Goal: Task Accomplishment & Management: Use online tool/utility

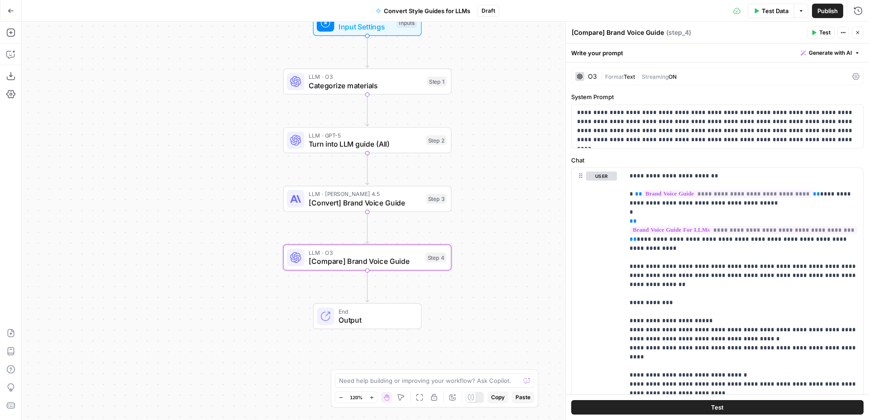
click at [593, 5] on div "Test Data Options Publish Run History" at bounding box center [684, 10] width 370 height 21
click at [13, 33] on icon "button" at bounding box center [10, 32] width 9 height 9
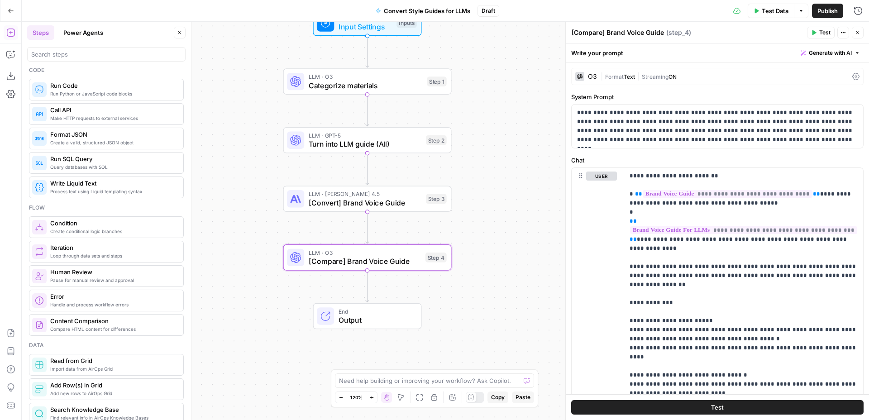
scroll to position [134, 0]
click at [175, 24] on header "Steps Power Agents Close" at bounding box center [106, 43] width 169 height 43
click at [179, 33] on icon "button" at bounding box center [179, 32] width 5 height 5
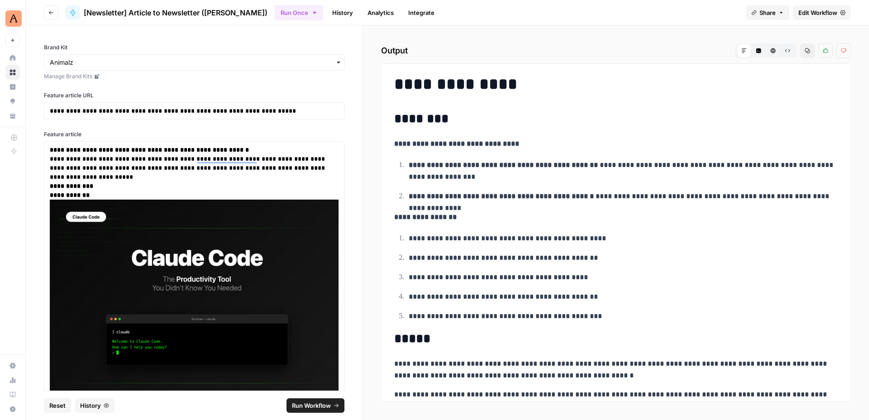
scroll to position [754, 0]
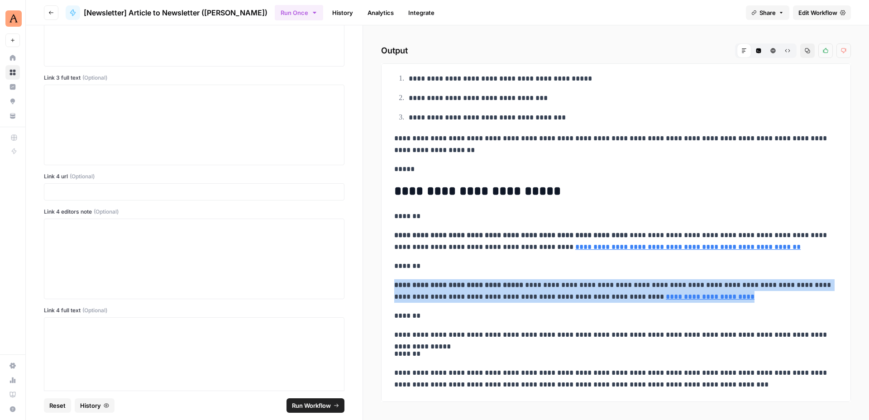
click at [52, 8] on button "Go back" at bounding box center [51, 12] width 14 height 14
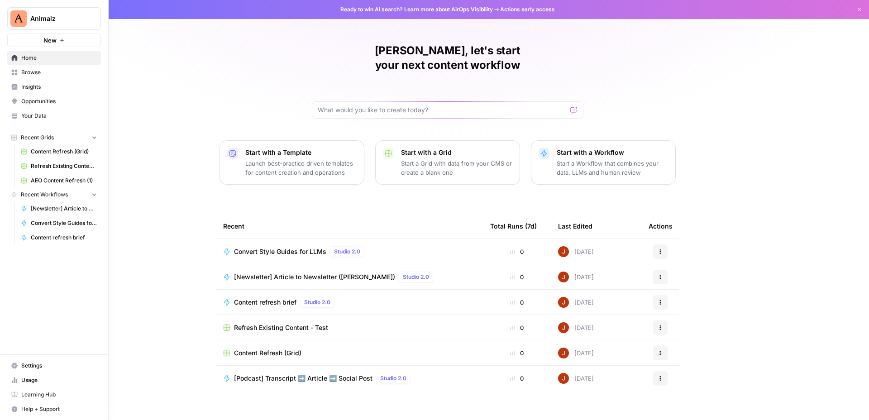
click at [41, 76] on span "Browse" at bounding box center [59, 72] width 76 height 8
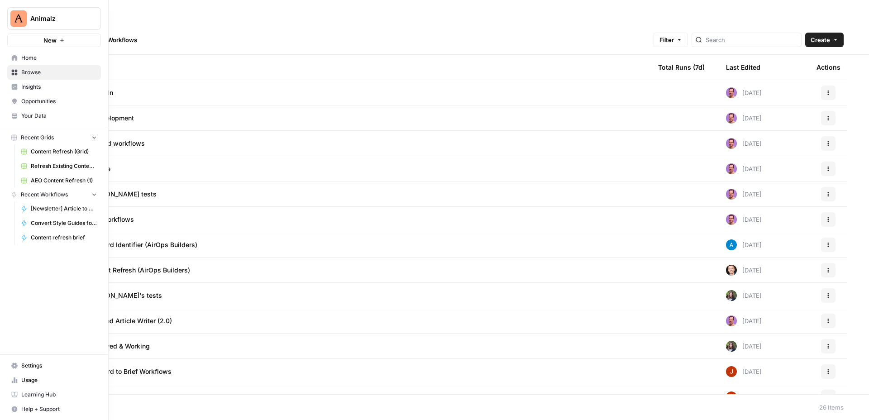
click at [108, 18] on icon "button" at bounding box center [110, 18] width 6 height 6
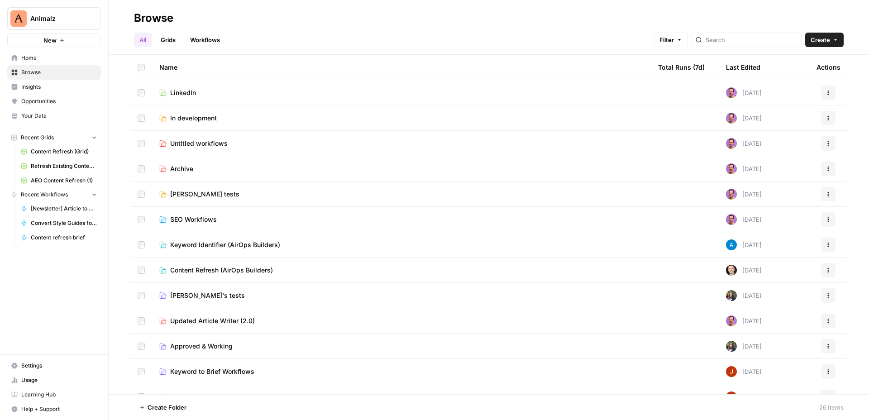
scroll to position [62, 0]
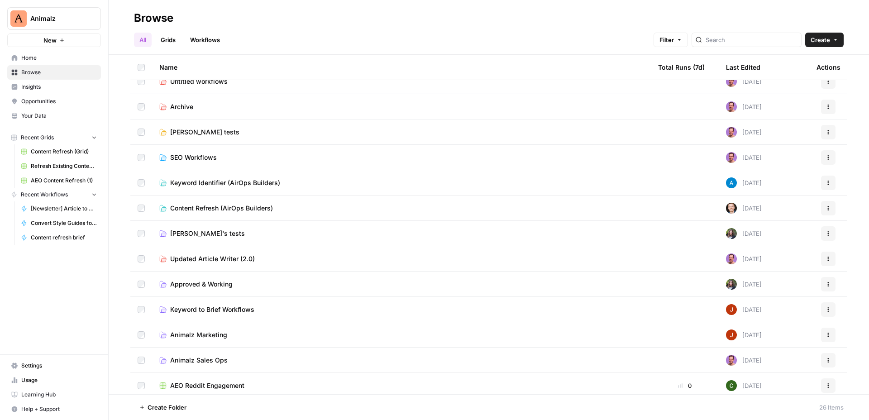
click at [194, 331] on span "Animalz Marketing" at bounding box center [198, 334] width 57 height 9
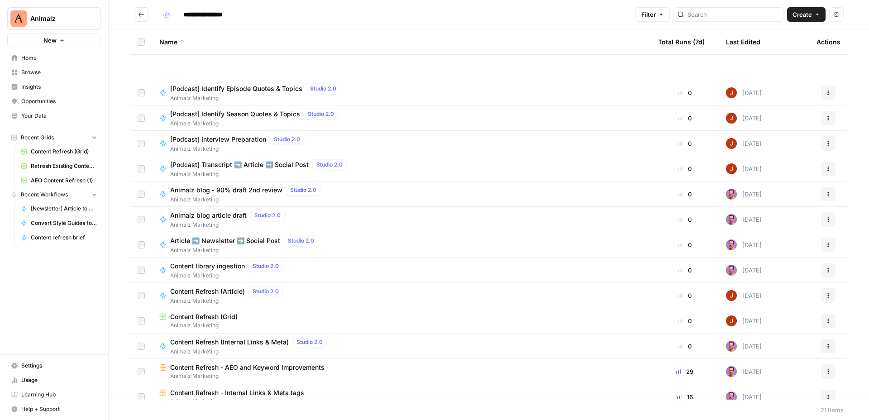
scroll to position [187, 0]
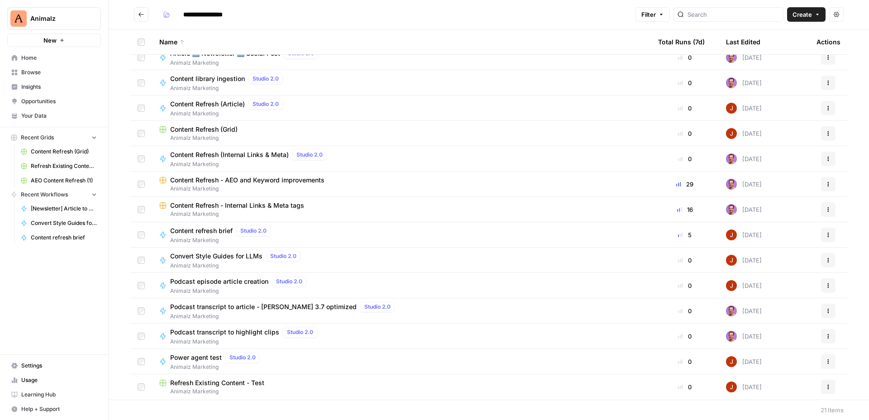
click at [291, 207] on span "Content Refresh - Internal Links & Meta tags" at bounding box center [237, 205] width 134 height 9
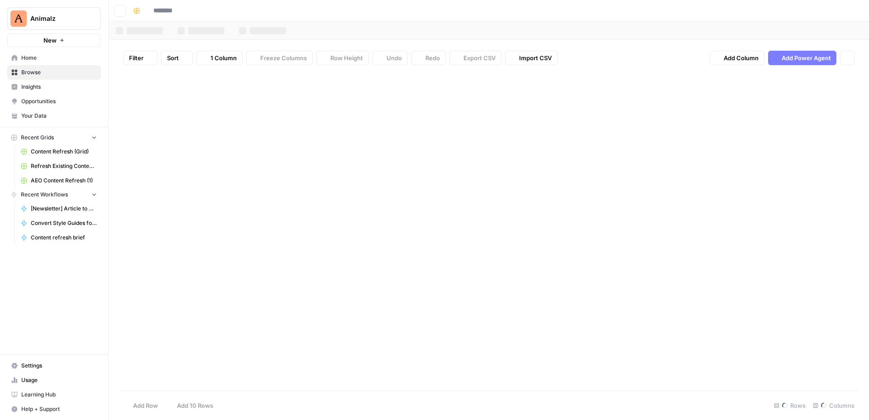
type input "**********"
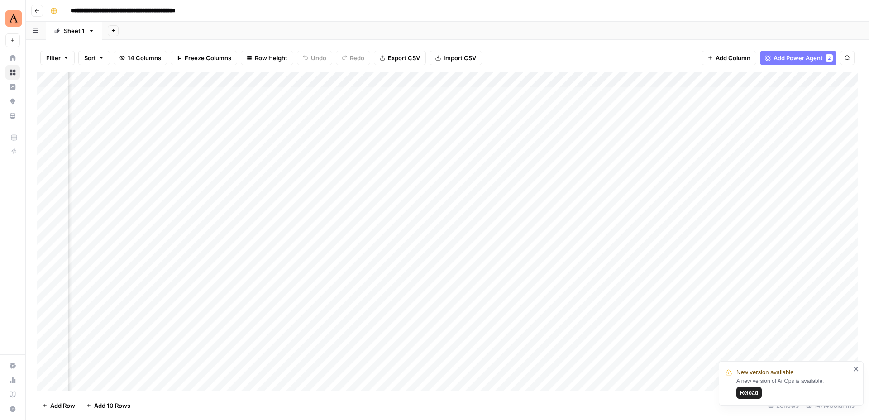
scroll to position [0, 62]
click at [749, 397] on button "Reload" at bounding box center [748, 393] width 25 height 12
drag, startPoint x: 197, startPoint y: 77, endPoint x: 234, endPoint y: 83, distance: 38.1
click at [234, 83] on div "Add Column" at bounding box center [447, 231] width 821 height 318
drag, startPoint x: 234, startPoint y: 80, endPoint x: 243, endPoint y: 81, distance: 8.6
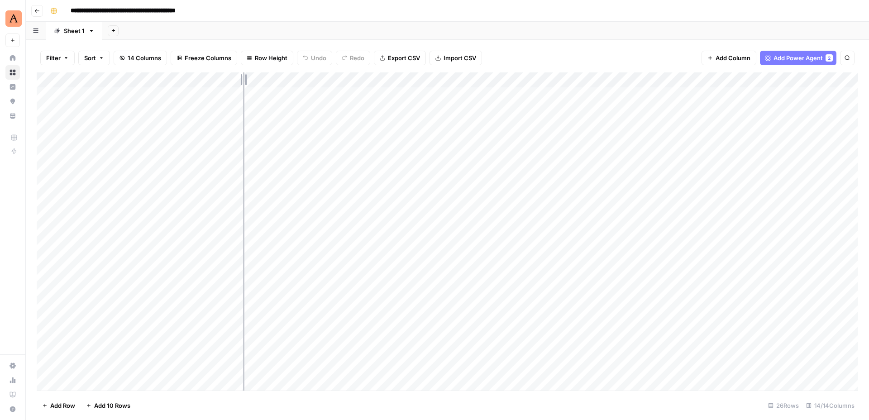
click at [243, 81] on div "Add Column" at bounding box center [447, 231] width 821 height 318
drag, startPoint x: 243, startPoint y: 80, endPoint x: 264, endPoint y: 80, distance: 21.7
click at [264, 80] on div "Add Column" at bounding box center [447, 231] width 821 height 318
drag, startPoint x: 264, startPoint y: 79, endPoint x: 254, endPoint y: 79, distance: 10.4
click at [254, 79] on div "Add Column" at bounding box center [447, 231] width 821 height 318
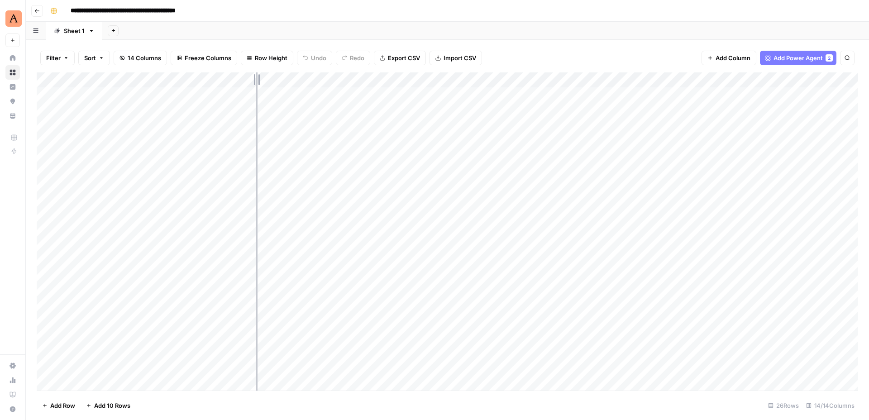
drag, startPoint x: 253, startPoint y: 79, endPoint x: 259, endPoint y: 80, distance: 6.8
click at [259, 80] on div "Add Column" at bounding box center [447, 231] width 821 height 318
click at [226, 173] on div "Add Column" at bounding box center [447, 231] width 821 height 318
click at [229, 169] on div "Add Column" at bounding box center [447, 231] width 821 height 318
click at [253, 169] on div "Add Column" at bounding box center [447, 231] width 821 height 318
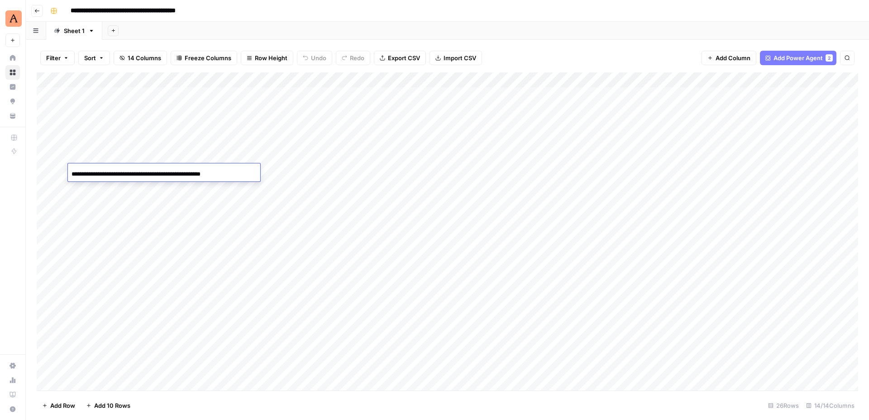
click at [208, 219] on div "Add Column" at bounding box center [447, 231] width 821 height 318
drag, startPoint x: 38, startPoint y: 155, endPoint x: 44, endPoint y: 184, distance: 29.5
click at [44, 184] on div "Add Column" at bounding box center [447, 231] width 821 height 318
drag, startPoint x: 40, startPoint y: 187, endPoint x: 40, endPoint y: 168, distance: 18.6
click at [40, 168] on div "Add Column" at bounding box center [447, 231] width 821 height 318
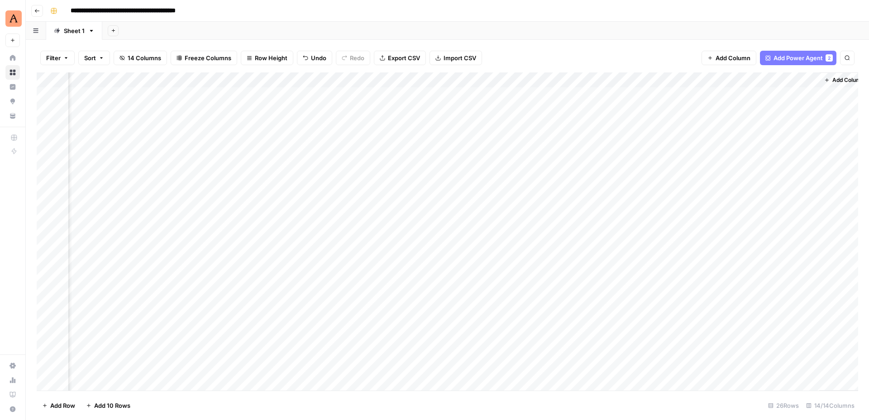
scroll to position [0, 569]
click at [797, 169] on div "Add Column" at bounding box center [447, 231] width 821 height 318
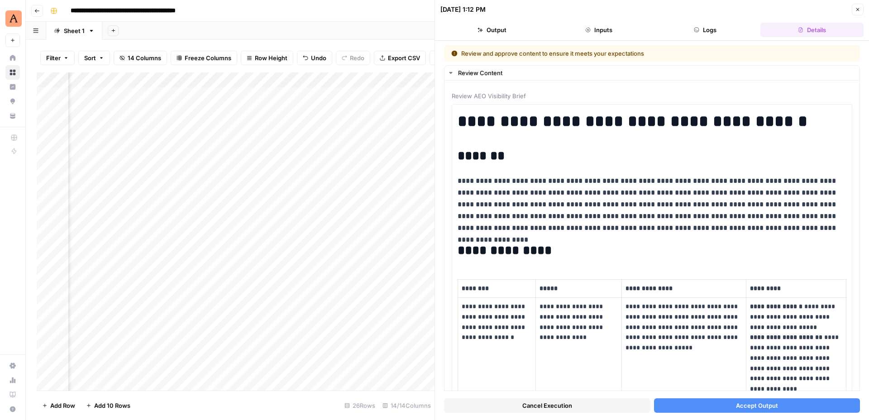
click at [859, 5] on button "Close" at bounding box center [858, 10] width 12 height 12
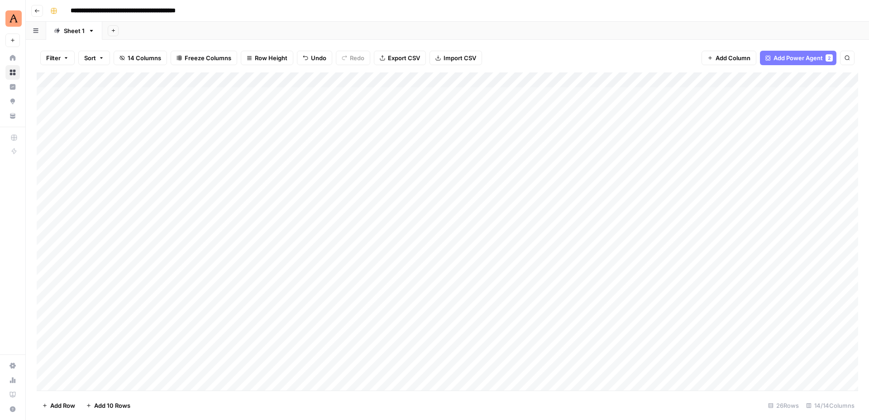
scroll to position [0, 0]
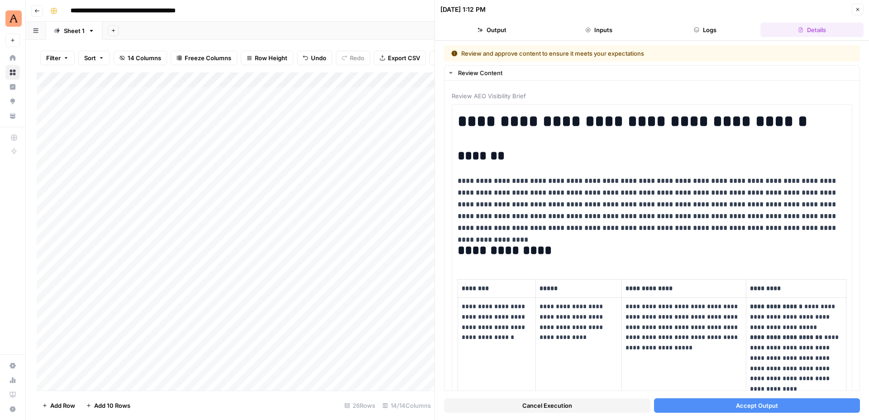
click at [857, 8] on icon "button" at bounding box center [857, 9] width 5 height 5
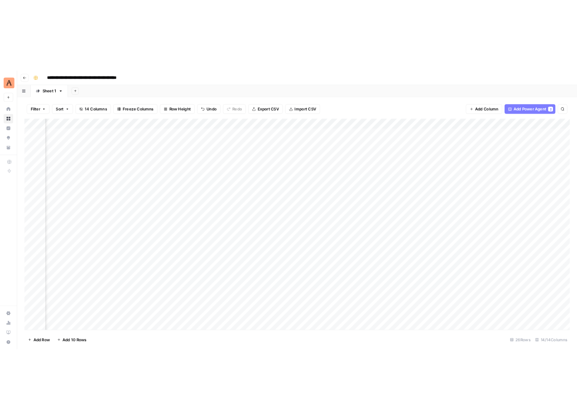
scroll to position [0, 569]
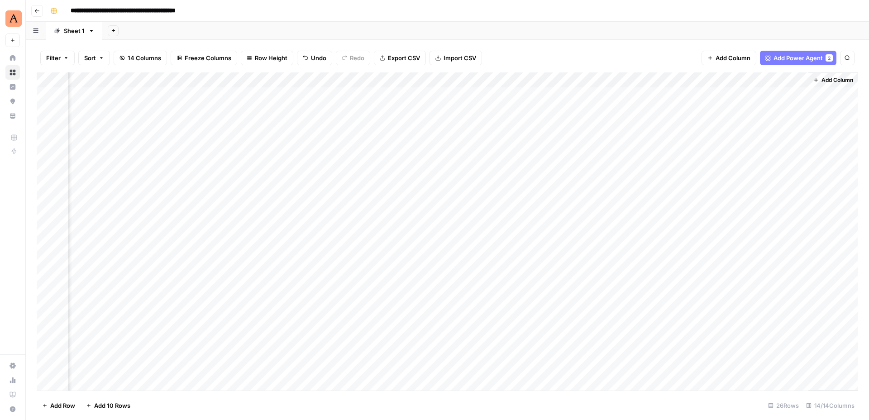
click at [789, 80] on div "Add Column" at bounding box center [447, 231] width 821 height 318
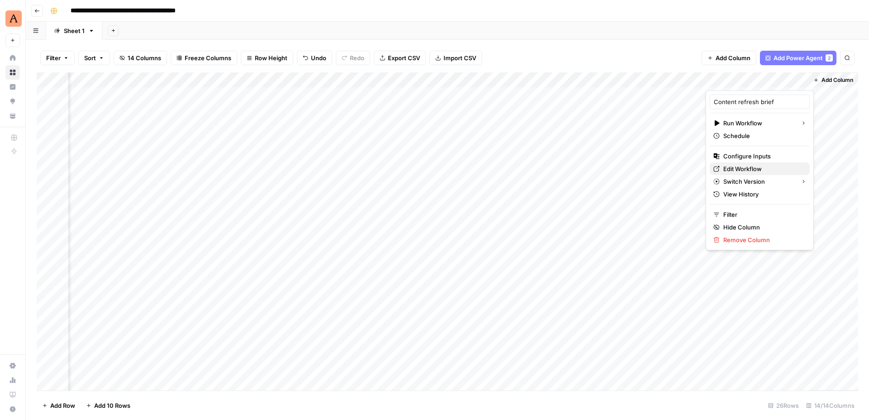
click at [761, 170] on span "Edit Workflow" at bounding box center [762, 168] width 79 height 9
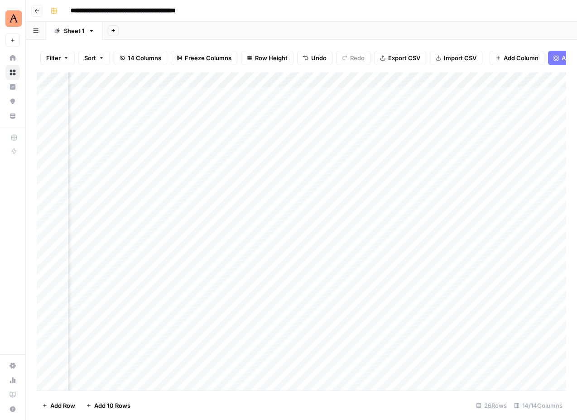
scroll to position [0, 862]
click at [492, 172] on div "Add Column" at bounding box center [301, 231] width 529 height 318
click at [506, 171] on div "Add Column" at bounding box center [301, 231] width 529 height 318
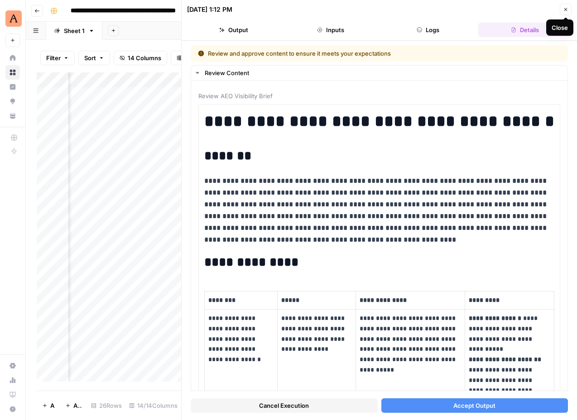
click at [564, 10] on icon "button" at bounding box center [565, 9] width 5 height 5
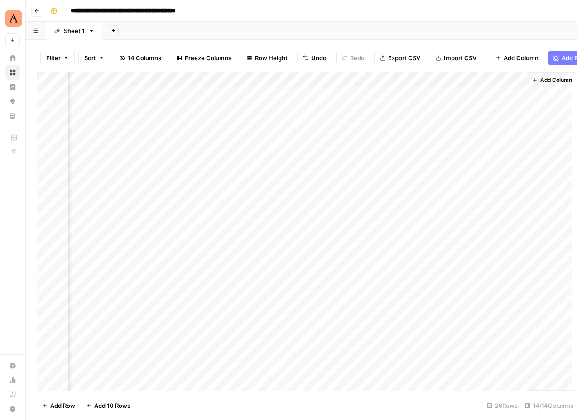
scroll to position [0, 851]
click at [506, 79] on div "Add Column" at bounding box center [301, 231] width 529 height 318
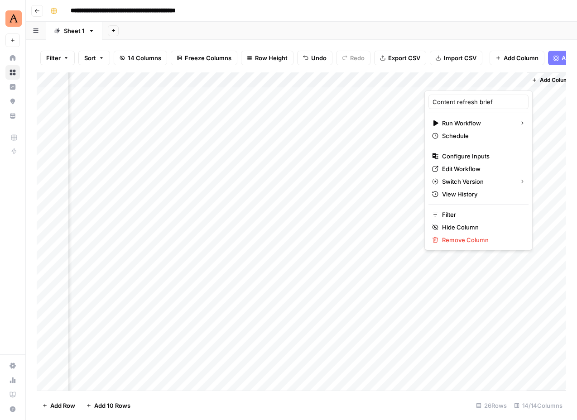
click at [460, 41] on div "Filter Sort 14 Columns Freeze Columns Row Height Undo Redo Export CSV Import CS…" at bounding box center [301, 230] width 551 height 380
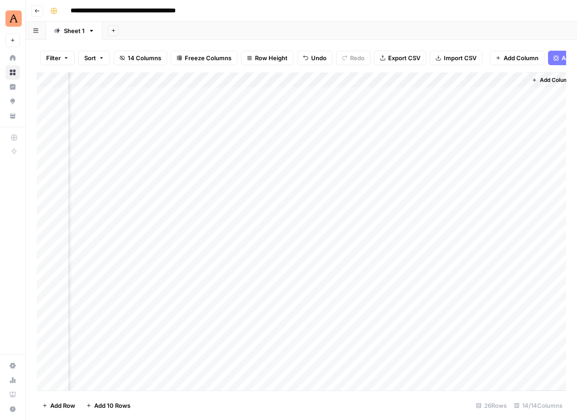
click at [385, 183] on div "Add Column" at bounding box center [301, 231] width 529 height 318
click at [47, 172] on div "Add Column" at bounding box center [301, 231] width 529 height 318
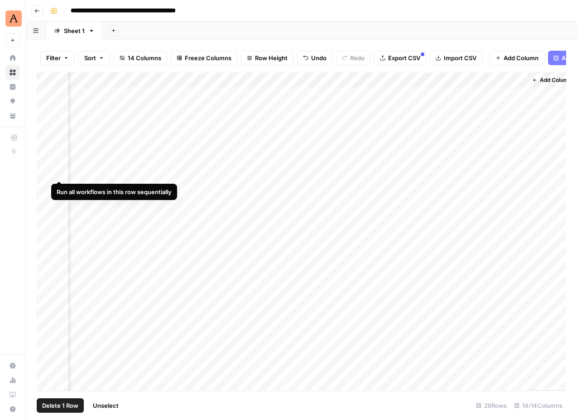
click at [48, 173] on div "Add Column" at bounding box center [301, 231] width 529 height 318
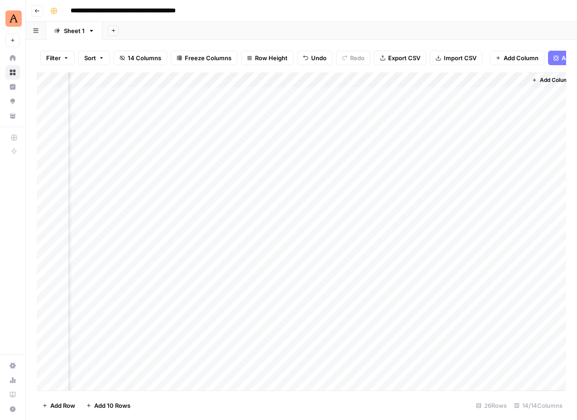
scroll to position [0, 862]
click at [495, 171] on div "Add Column" at bounding box center [301, 231] width 529 height 318
click at [507, 172] on div "Add Column" at bounding box center [301, 231] width 529 height 318
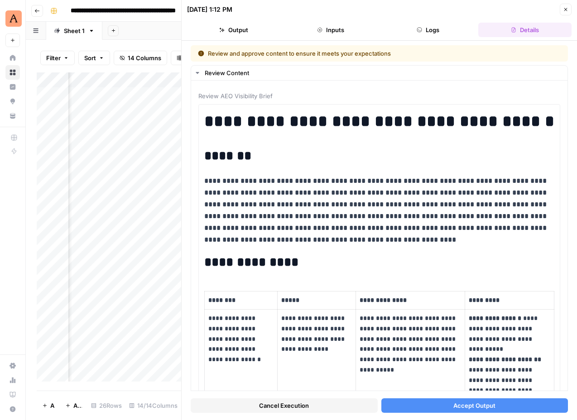
click at [342, 409] on button "Cancel Execution" at bounding box center [284, 405] width 187 height 14
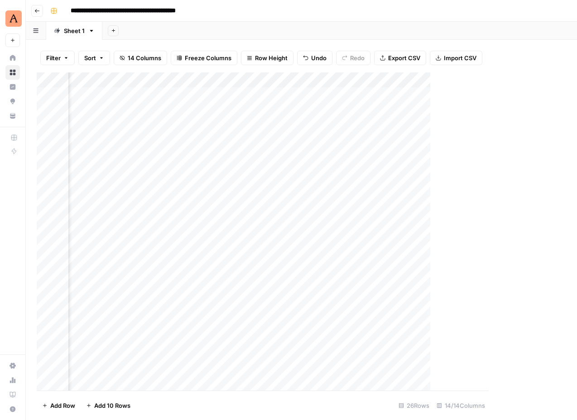
scroll to position [0, 851]
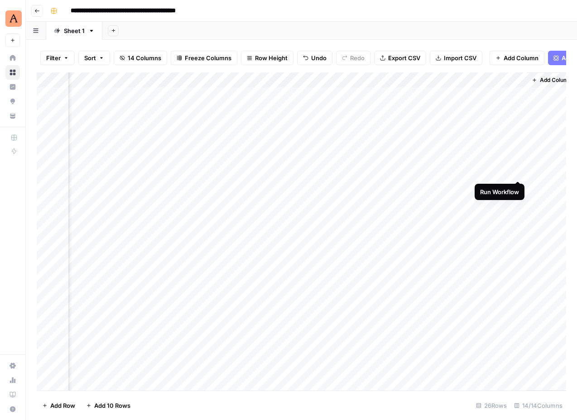
click at [519, 171] on div "Add Column" at bounding box center [301, 231] width 529 height 318
click at [506, 81] on div "Add Column" at bounding box center [301, 231] width 529 height 318
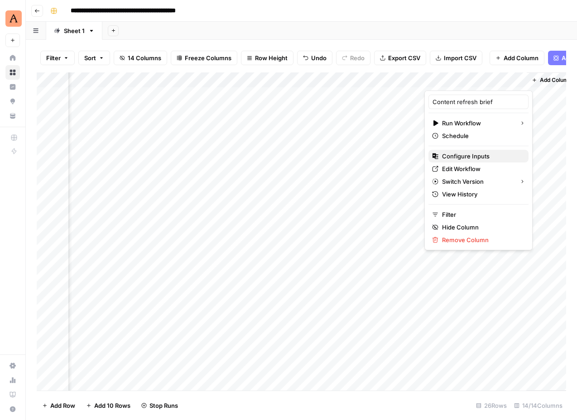
click at [485, 154] on span "Configure Inputs" at bounding box center [481, 156] width 79 height 9
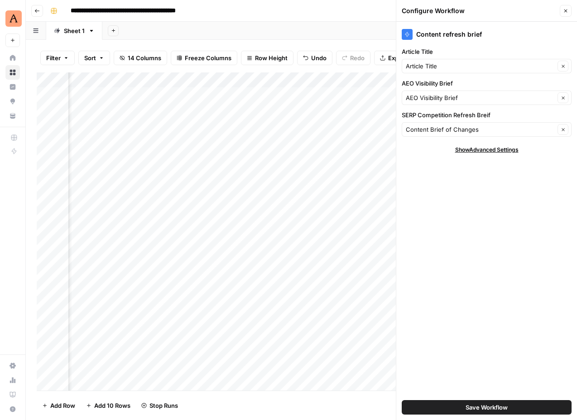
click at [568, 10] on button "Close" at bounding box center [565, 11] width 12 height 12
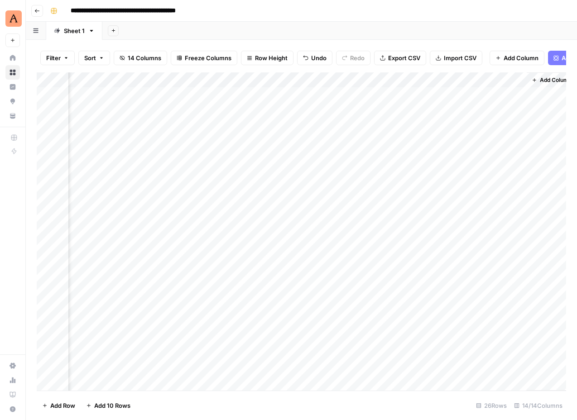
scroll to position [0, 862]
click at [492, 169] on div "Add Column" at bounding box center [301, 231] width 529 height 318
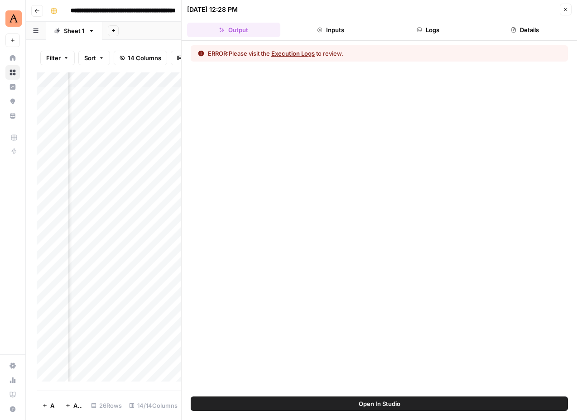
click at [300, 53] on button "Execution Logs" at bounding box center [292, 53] width 43 height 9
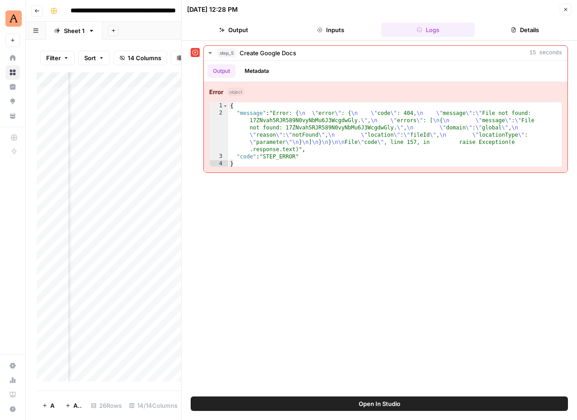
click at [368, 25] on button "Inputs" at bounding box center [330, 30] width 93 height 14
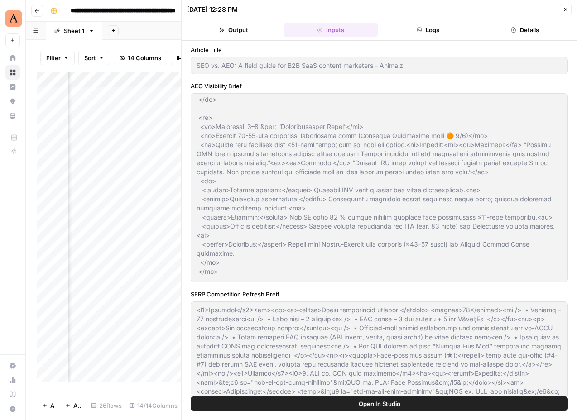
scroll to position [315, 0]
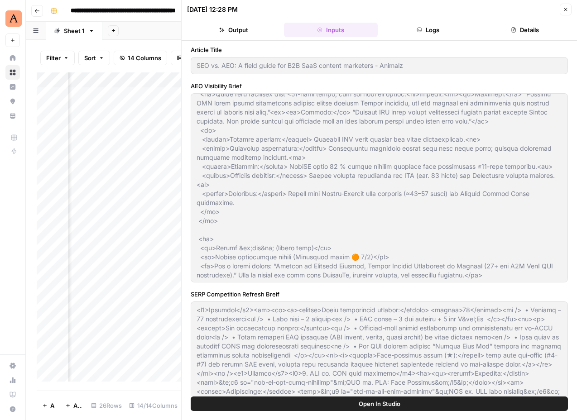
click at [564, 7] on icon "button" at bounding box center [565, 9] width 5 height 5
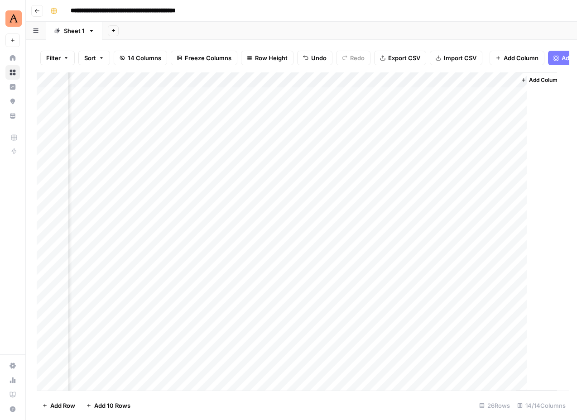
scroll to position [0, 851]
click at [517, 173] on div "Add Column" at bounding box center [301, 231] width 529 height 318
click at [431, 172] on div "Add Column" at bounding box center [301, 231] width 529 height 318
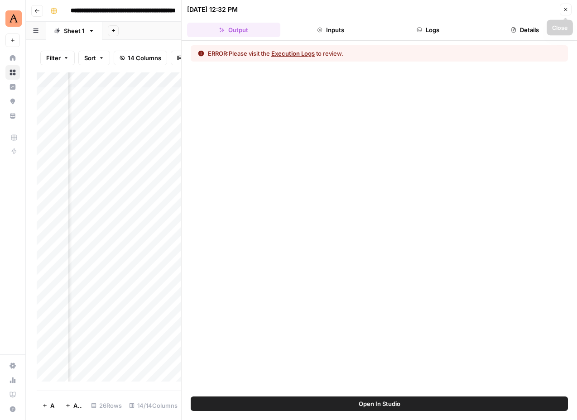
click at [562, 10] on button "Close" at bounding box center [565, 10] width 12 height 12
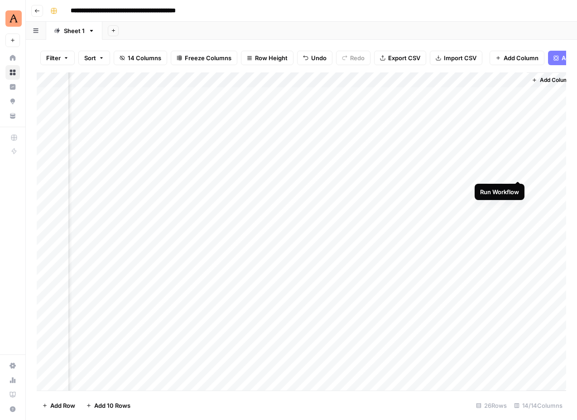
click at [515, 171] on div "Add Column" at bounding box center [301, 231] width 529 height 318
click at [516, 169] on div "Add Column" at bounding box center [301, 231] width 529 height 318
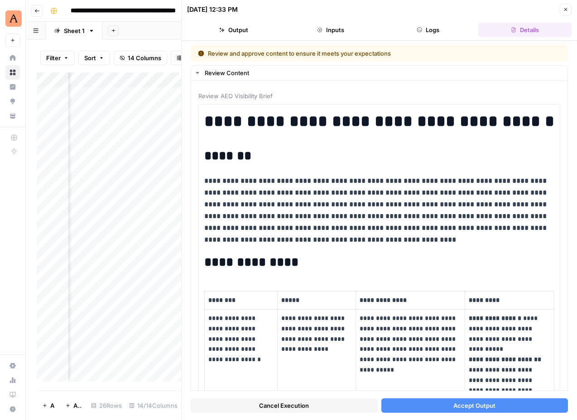
click at [566, 10] on icon "button" at bounding box center [565, 9] width 5 height 5
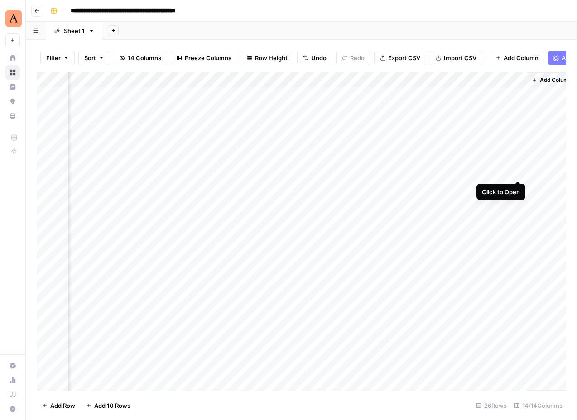
click at [520, 173] on div "Add Column" at bounding box center [301, 231] width 529 height 318
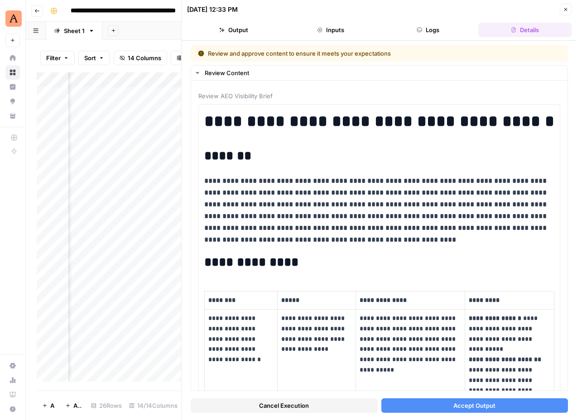
click at [568, 8] on button "Close" at bounding box center [565, 10] width 12 height 12
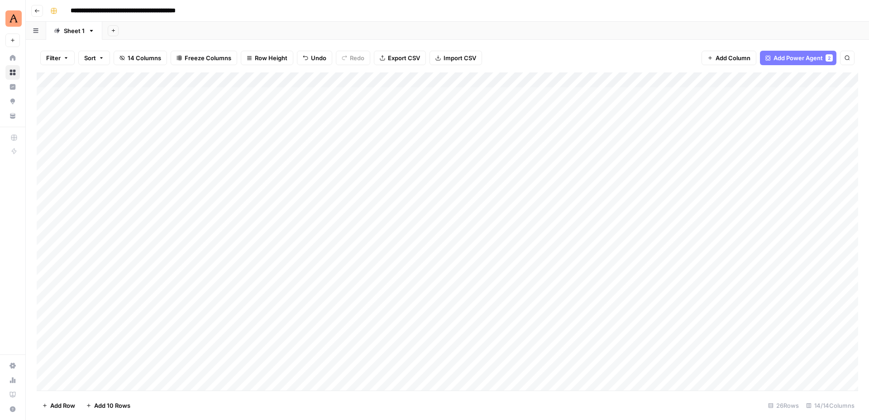
click at [172, 174] on div "Add Column" at bounding box center [447, 231] width 821 height 318
click at [172, 172] on div "Add Column" at bounding box center [447, 231] width 821 height 318
click at [378, 172] on div "Add Column" at bounding box center [447, 231] width 821 height 318
click at [364, 169] on div "Add Column" at bounding box center [447, 231] width 821 height 318
click at [364, 169] on textarea "**********" at bounding box center [438, 177] width 181 height 22
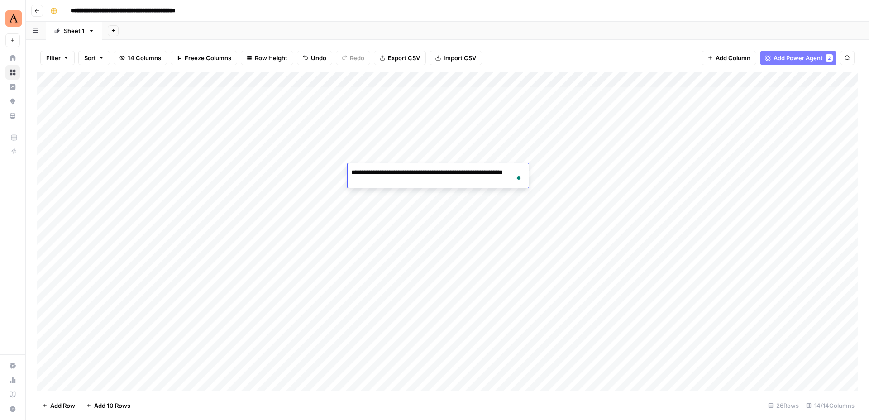
click at [442, 136] on div "Add Column" at bounding box center [447, 231] width 821 height 318
click at [733, 166] on div "Add Column" at bounding box center [447, 231] width 821 height 318
click at [800, 170] on div "Add Column" at bounding box center [447, 231] width 821 height 318
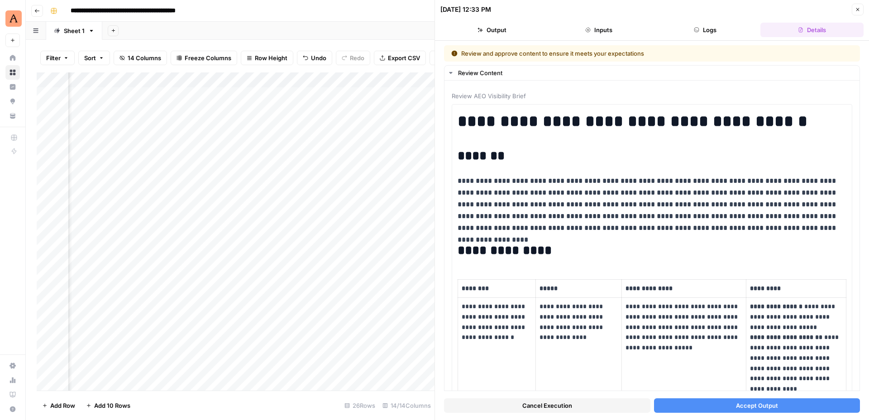
click at [857, 8] on icon "button" at bounding box center [857, 9] width 5 height 5
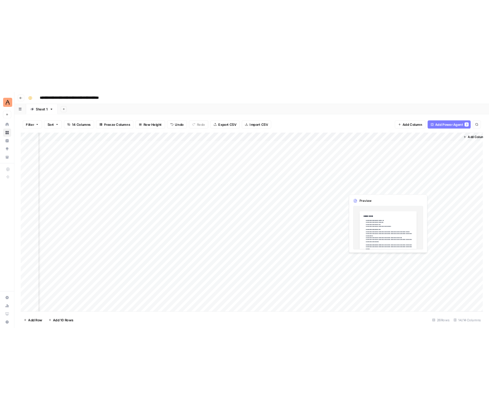
scroll to position [0, 558]
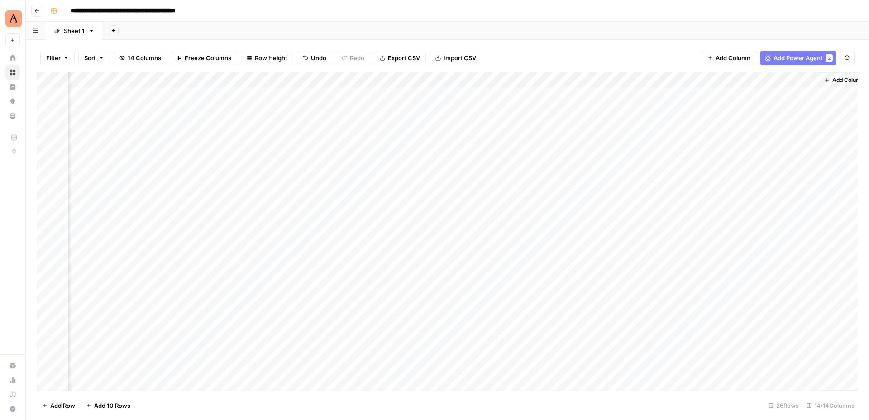
click at [779, 2] on header "**********" at bounding box center [447, 11] width 843 height 22
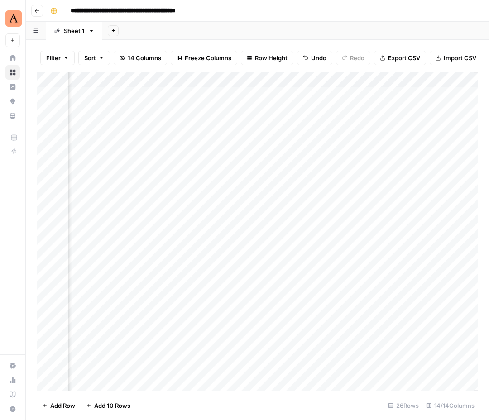
scroll to position [0, 949]
click at [418, 171] on div "Add Column" at bounding box center [257, 231] width 441 height 318
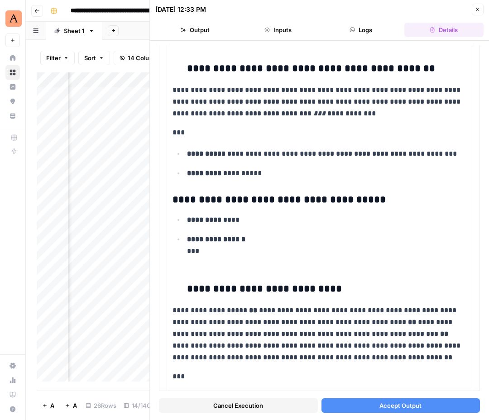
scroll to position [7312, 0]
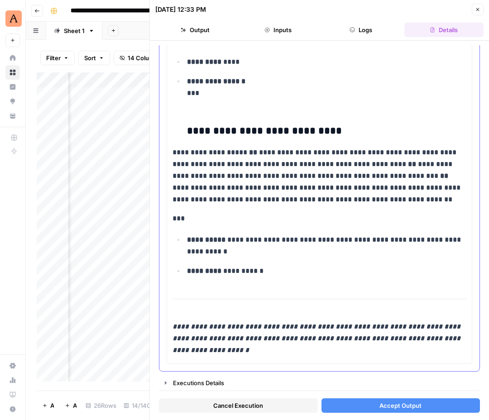
drag, startPoint x: 175, startPoint y: 121, endPoint x: 400, endPoint y: 138, distance: 226.0
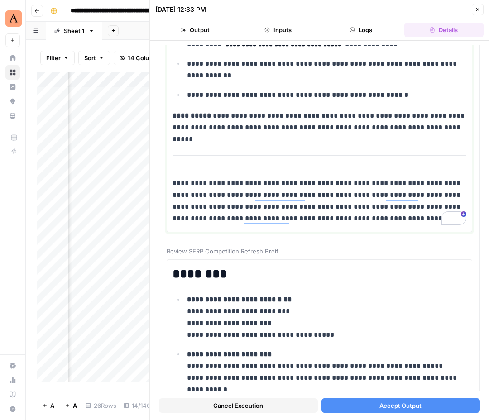
scroll to position [3553, 0]
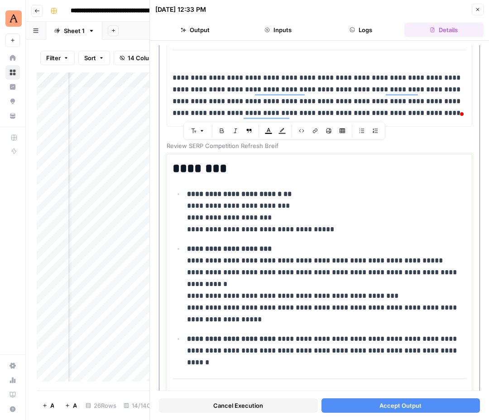
click at [173, 167] on h2 "********" at bounding box center [319, 169] width 294 height 14
click at [184, 166] on h2 "********" at bounding box center [319, 169] width 294 height 14
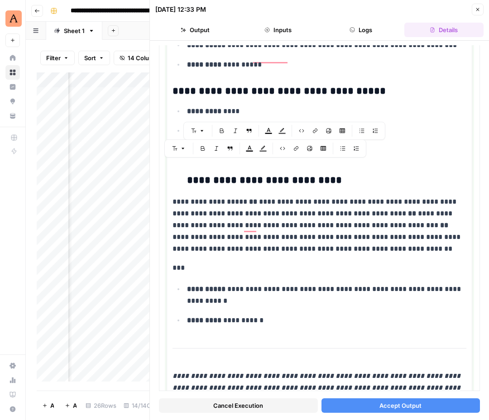
scroll to position [7312, 0]
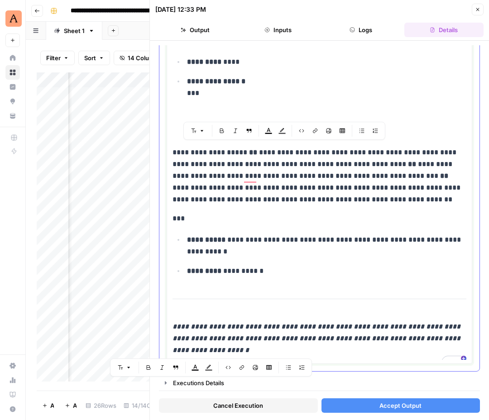
drag, startPoint x: 174, startPoint y: 167, endPoint x: 358, endPoint y: 352, distance: 260.8
copy div "**********"
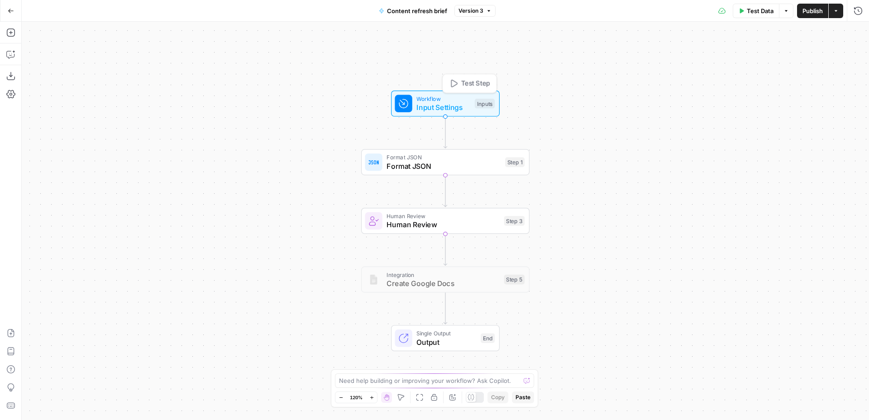
click at [455, 114] on div "Workflow Input Settings Inputs Test Step" at bounding box center [445, 104] width 109 height 26
click at [490, 167] on span "Format JSON" at bounding box center [443, 166] width 114 height 11
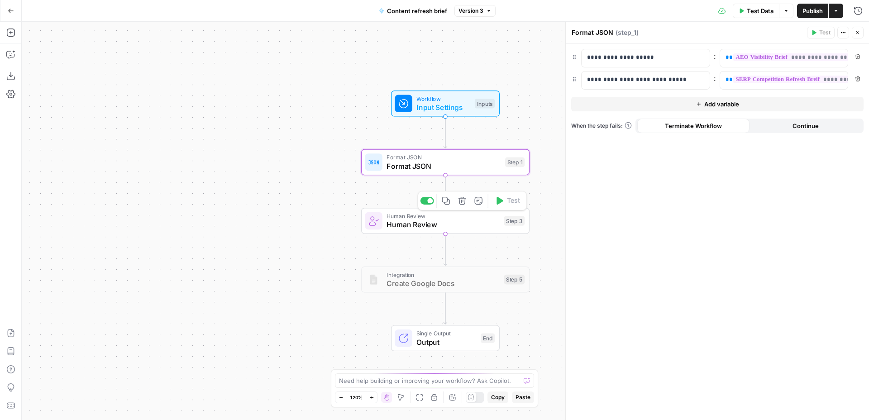
click at [489, 229] on span "Human Review" at bounding box center [442, 224] width 113 height 11
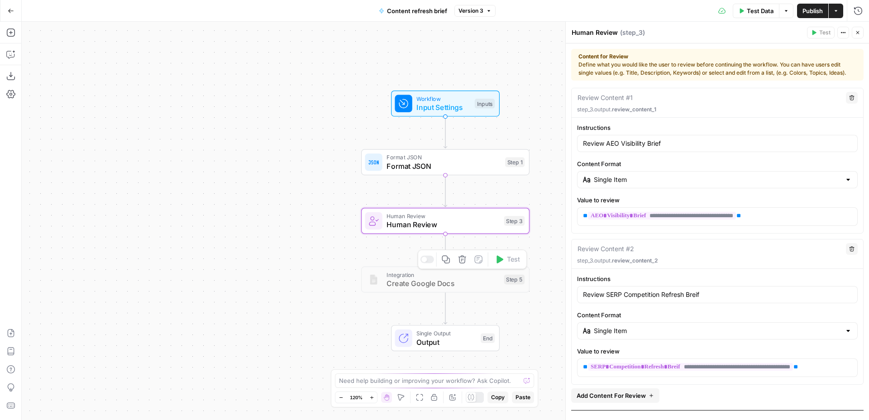
click at [483, 285] on span "Create Google Docs" at bounding box center [442, 283] width 113 height 11
click at [475, 229] on span "Human Review" at bounding box center [442, 224] width 113 height 11
click at [858, 36] on button "Close" at bounding box center [858, 33] width 12 height 12
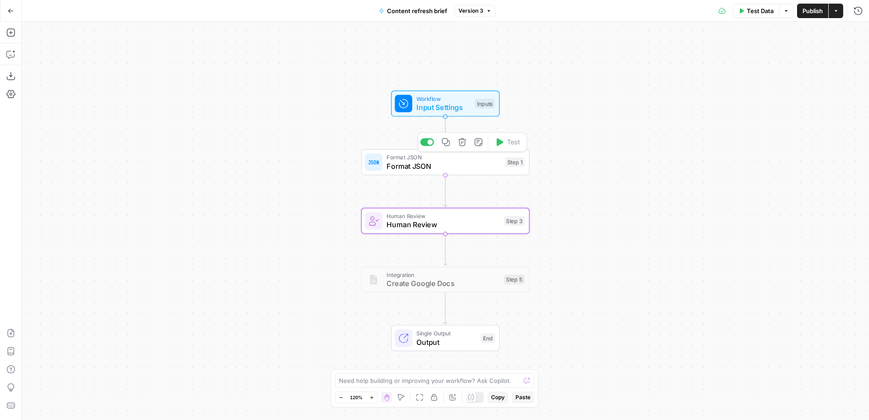
click at [457, 112] on span "Input Settings" at bounding box center [443, 107] width 54 height 11
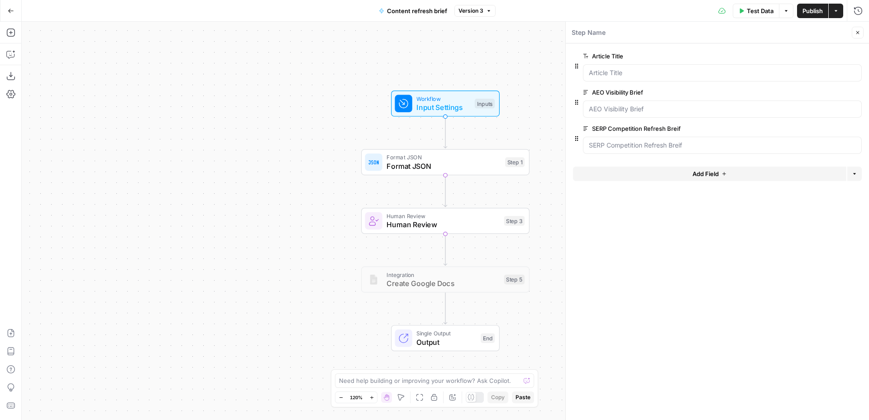
click at [857, 34] on icon "button" at bounding box center [857, 32] width 5 height 5
click at [482, 162] on span "Format JSON" at bounding box center [443, 166] width 114 height 11
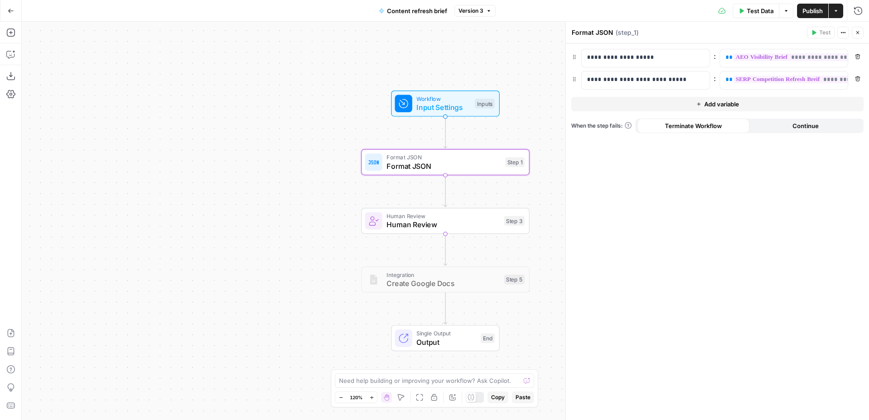
click at [857, 33] on icon "button" at bounding box center [857, 32] width 3 height 3
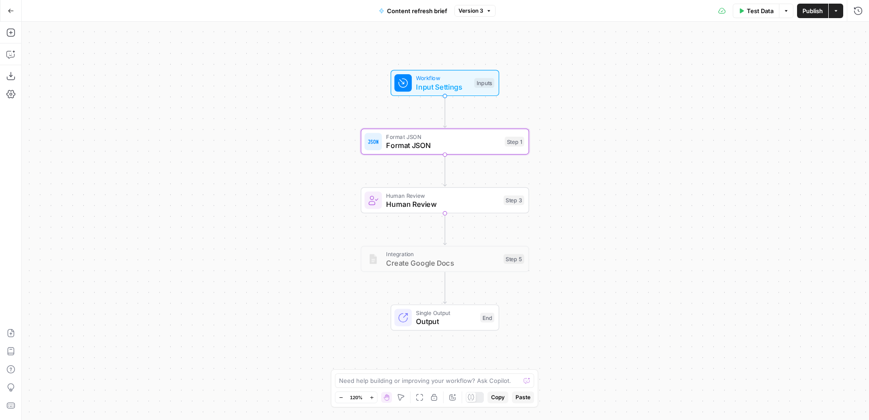
click at [485, 147] on span "Format JSON" at bounding box center [443, 145] width 114 height 11
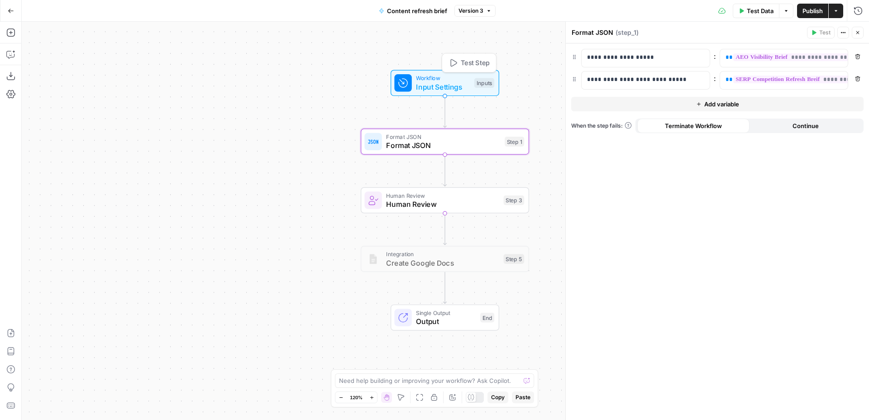
click at [457, 84] on span "Input Settings" at bounding box center [443, 86] width 54 height 11
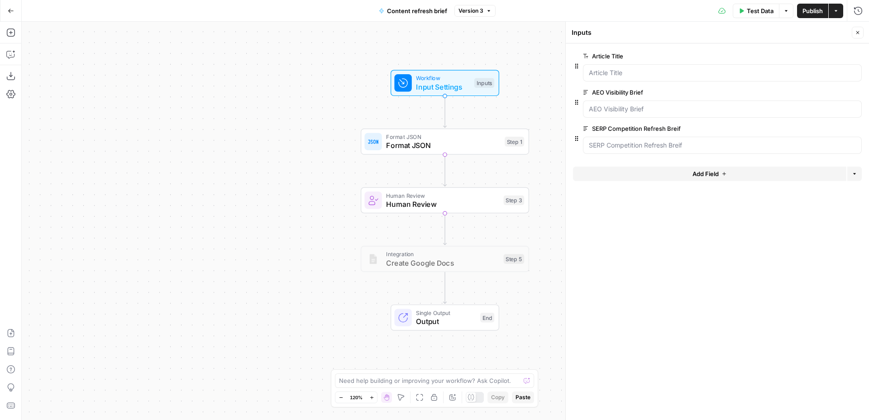
click at [488, 145] on span "Format JSON" at bounding box center [443, 145] width 114 height 11
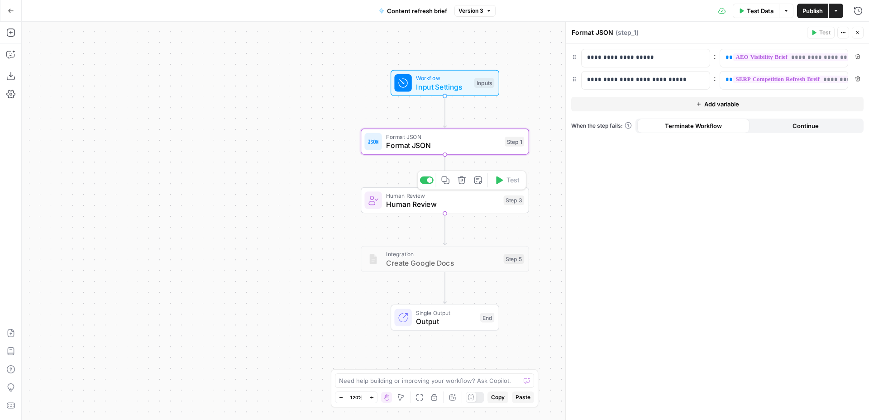
click at [477, 202] on span "Human Review" at bounding box center [442, 204] width 113 height 11
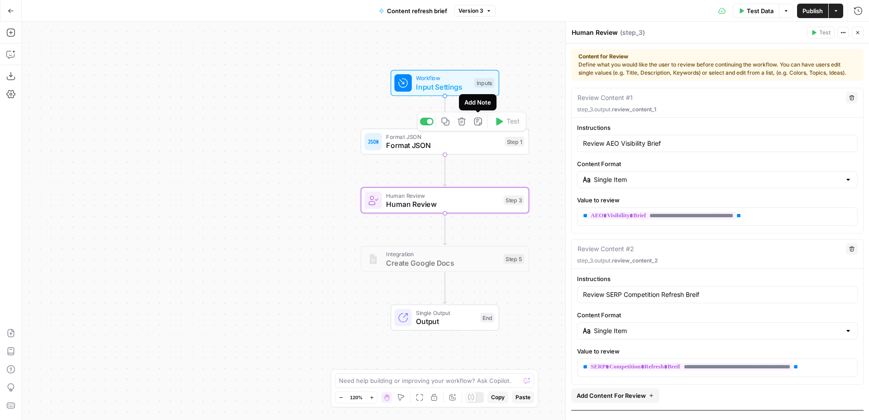
click at [463, 94] on div "Add Note" at bounding box center [478, 102] width 38 height 16
click at [455, 84] on span "Input Settings" at bounding box center [443, 86] width 54 height 11
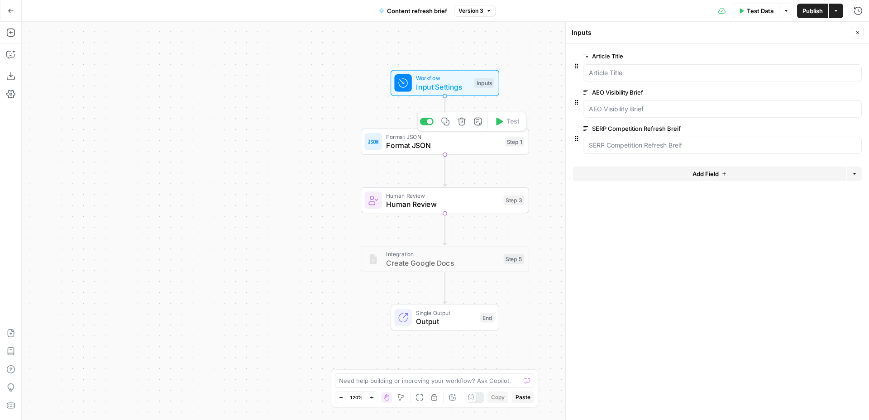
click at [490, 149] on span "Format JSON" at bounding box center [443, 145] width 114 height 11
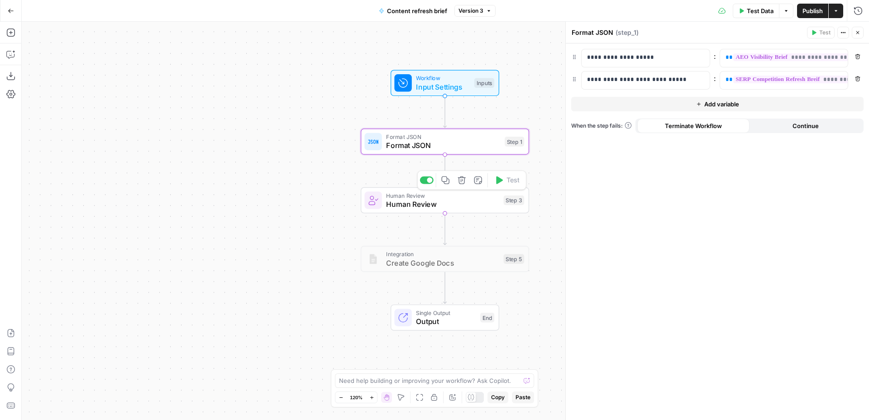
click at [484, 204] on span "Human Review" at bounding box center [442, 204] width 113 height 11
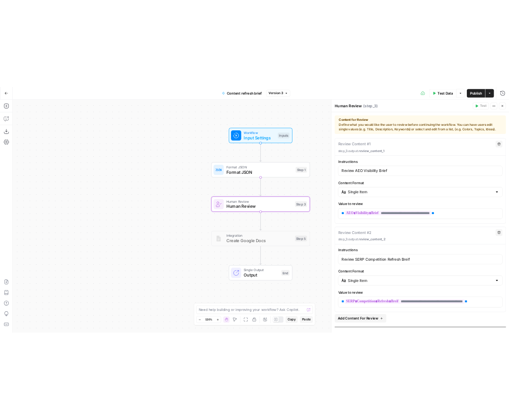
scroll to position [44, 0]
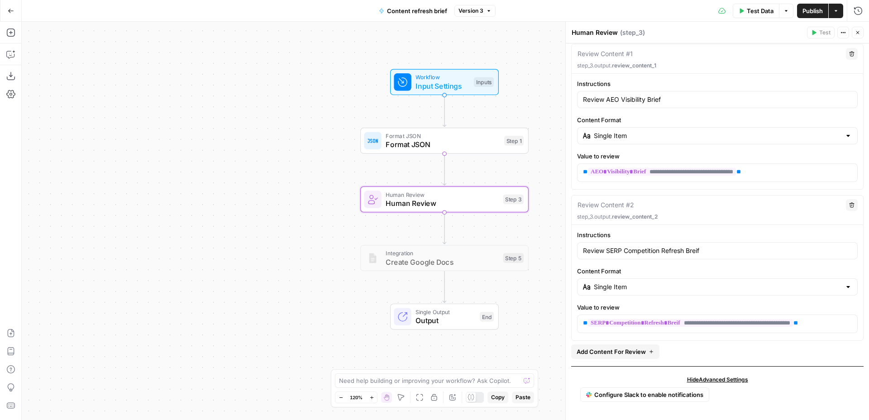
click at [465, 271] on div "Integration Create Google Docs Step 5 Copy step Delete step Add Note Test" at bounding box center [444, 258] width 168 height 26
click at [423, 236] on div at bounding box center [422, 237] width 5 height 5
click at [548, 199] on div "Workflow Input Settings Inputs Format JSON Format JSON Step 1 Human Review Huma…" at bounding box center [445, 221] width 847 height 398
click at [473, 260] on span "Create Google Docs" at bounding box center [442, 262] width 113 height 11
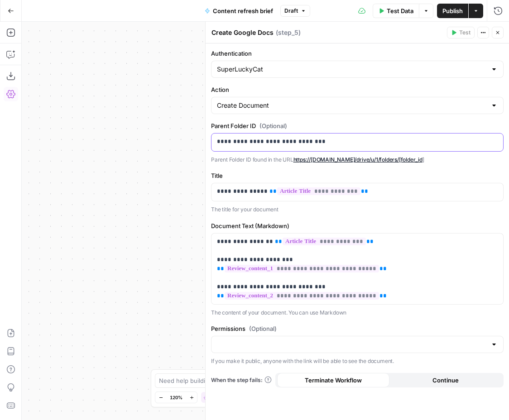
click at [243, 142] on p "**********" at bounding box center [357, 141] width 281 height 9
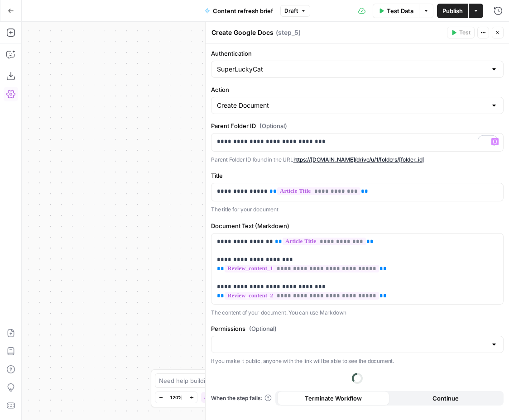
click at [272, 173] on label "Title" at bounding box center [357, 175] width 292 height 9
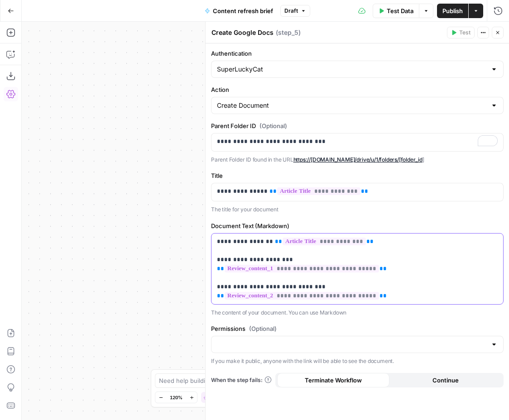
click at [380, 244] on p "**********" at bounding box center [357, 268] width 281 height 63
click at [129, 274] on div "Workflow Input Settings Inputs Format JSON Format JSON Step 1 Human Review Huma…" at bounding box center [265, 221] width 487 height 398
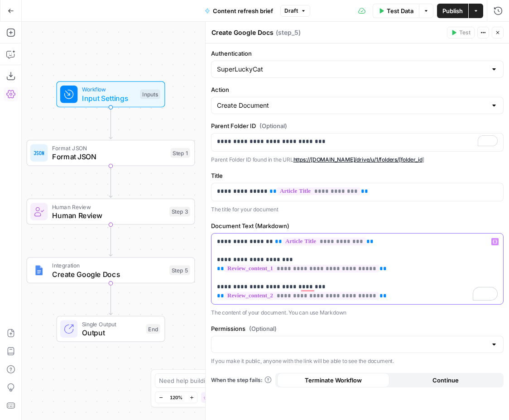
drag, startPoint x: 390, startPoint y: 269, endPoint x: 211, endPoint y: 269, distance: 178.8
click at [211, 269] on div "**********" at bounding box center [356, 269] width 291 height 71
drag, startPoint x: 396, startPoint y: 297, endPoint x: 209, endPoint y: 300, distance: 186.9
click at [209, 300] on div "**********" at bounding box center [357, 221] width 304 height 398
click at [255, 267] on p "**********" at bounding box center [357, 268] width 281 height 63
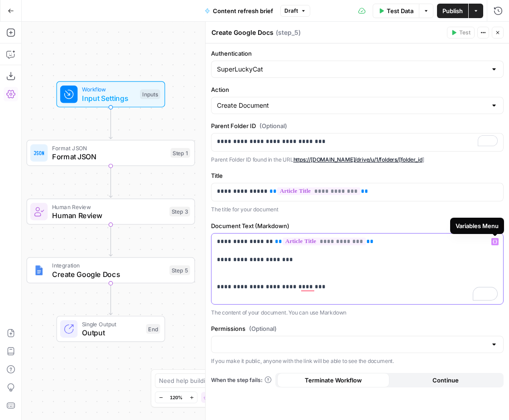
click at [495, 239] on icon "button" at bounding box center [494, 241] width 5 height 4
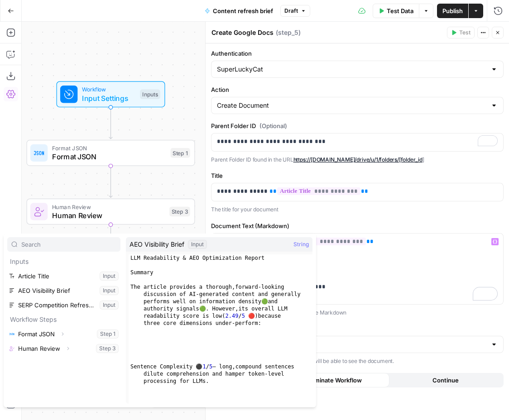
click at [191, 68] on div "Workflow Input Settings Inputs Format JSON Format JSON Step 1 Human Review Huma…" at bounding box center [265, 221] width 487 height 398
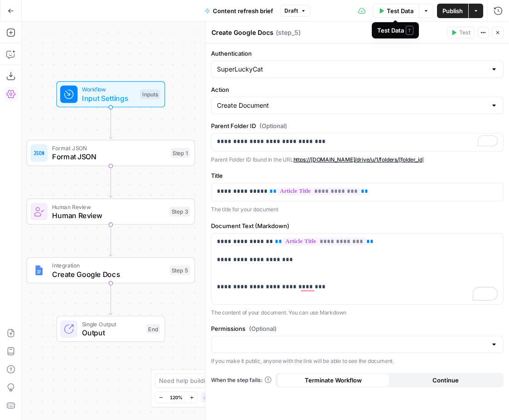
click at [395, 15] on span "Test Data" at bounding box center [399, 10] width 27 height 9
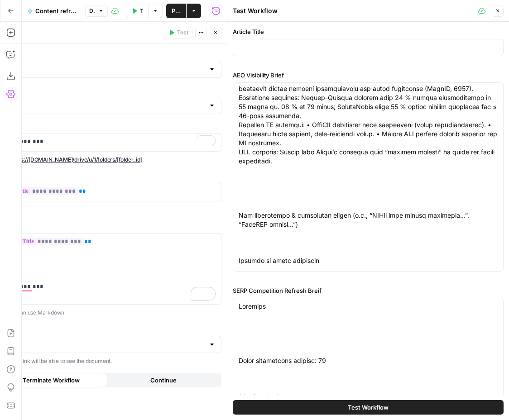
scroll to position [721, 0]
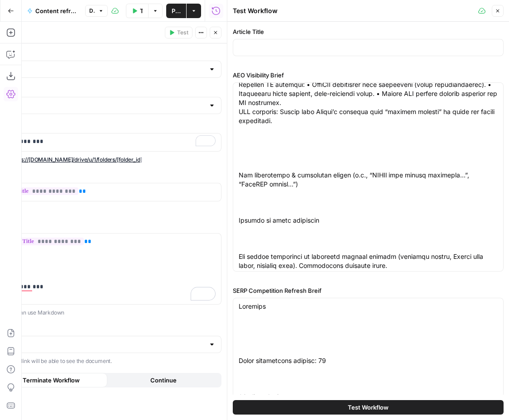
click at [501, 10] on button "Close" at bounding box center [497, 11] width 12 height 12
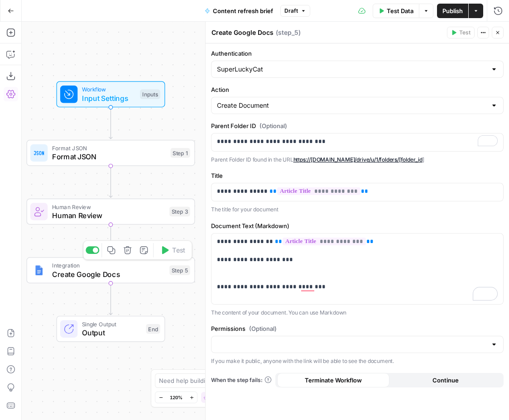
click at [139, 279] on div "Integration Create Google Docs Step 5 Copy step Delete step Add Note Test" at bounding box center [111, 270] width 168 height 26
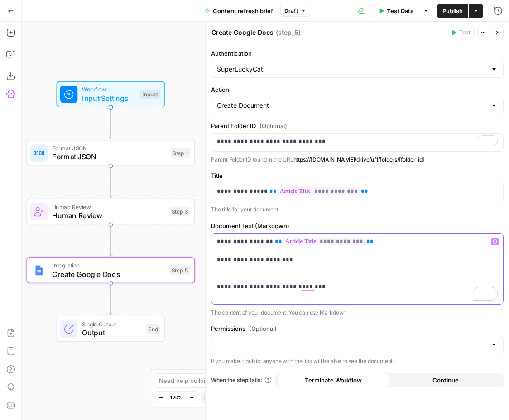
click at [324, 270] on p "**********" at bounding box center [357, 268] width 281 height 63
click at [496, 243] on icon "button" at bounding box center [494, 241] width 5 height 4
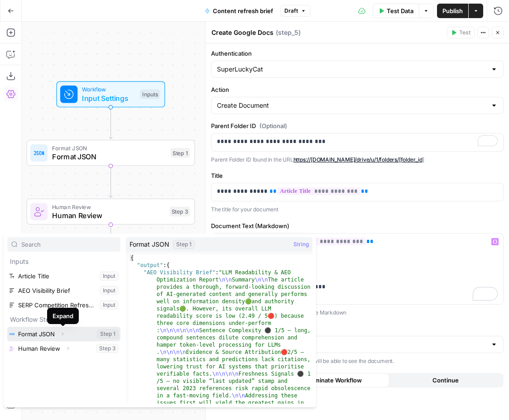
click at [63, 332] on icon "button" at bounding box center [62, 333] width 5 height 5
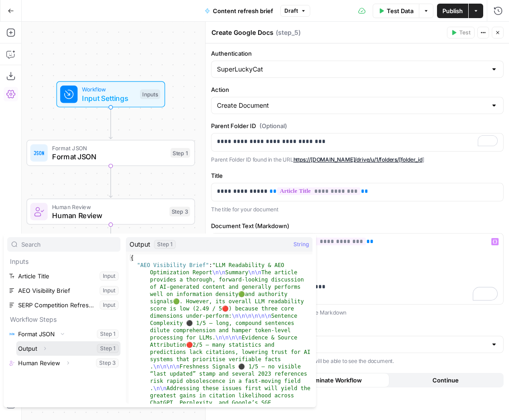
click at [44, 348] on icon "button" at bounding box center [44, 348] width 5 height 5
click at [44, 349] on icon "button" at bounding box center [44, 347] width 5 height 5
click at [46, 347] on icon "button" at bounding box center [44, 348] width 5 height 5
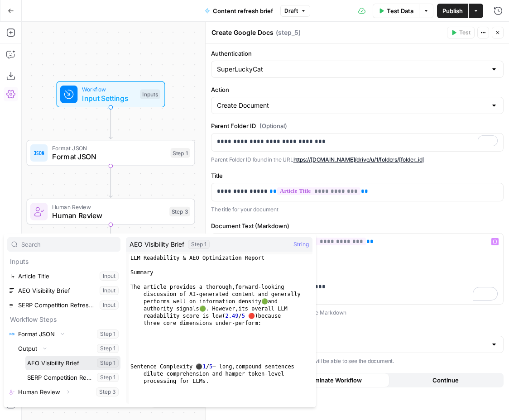
click at [64, 361] on button "Select variable AEO Visibility Brief" at bounding box center [72, 363] width 95 height 14
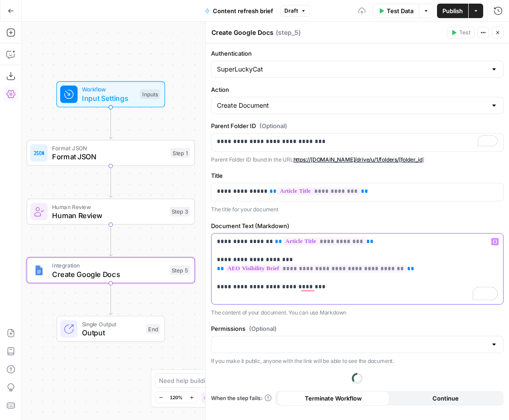
click at [317, 298] on p "**********" at bounding box center [357, 268] width 281 height 63
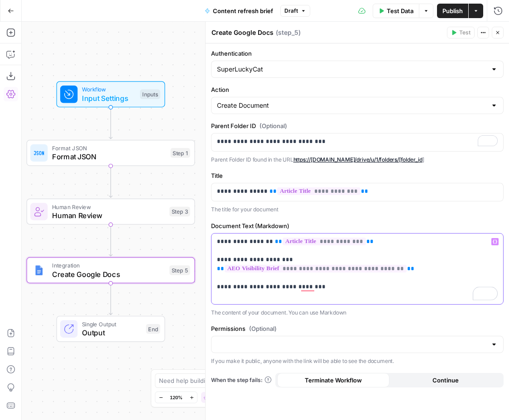
click at [496, 241] on icon "button" at bounding box center [494, 241] width 5 height 5
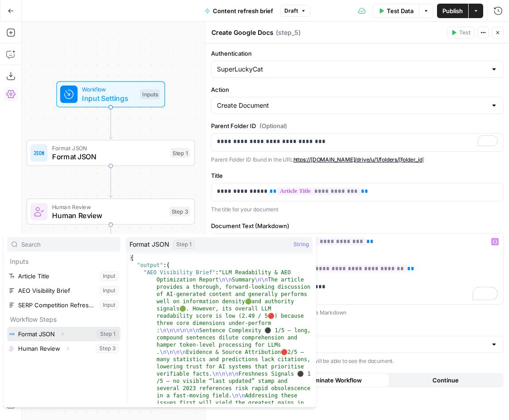
click at [62, 334] on icon "button" at bounding box center [62, 333] width 5 height 5
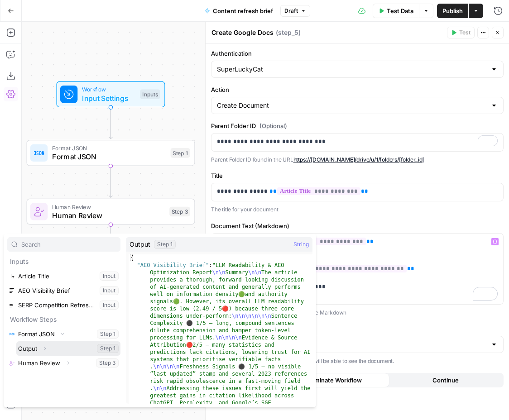
click at [44, 348] on icon "button" at bounding box center [44, 348] width 5 height 5
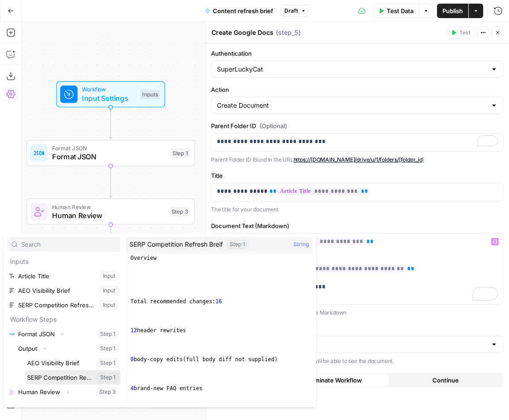
click at [57, 376] on button "Select variable SERP Competition Refresh Breif" at bounding box center [72, 377] width 95 height 14
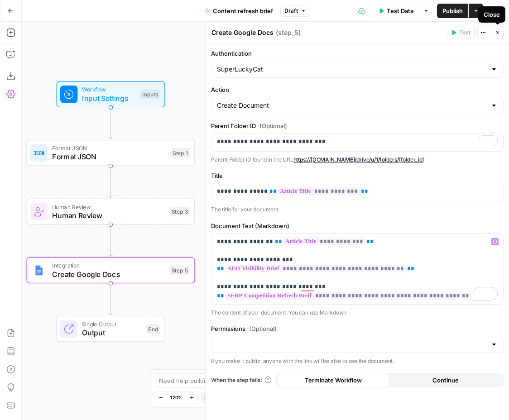
click at [497, 33] on icon "button" at bounding box center [497, 32] width 3 height 3
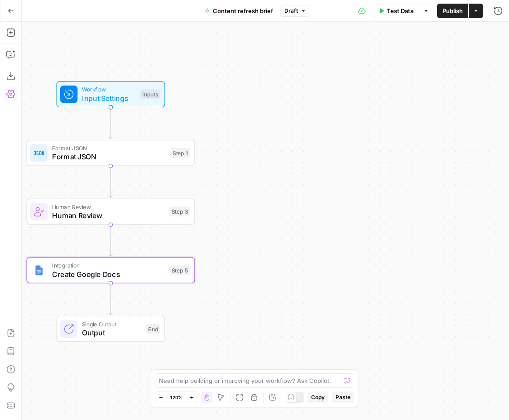
click at [136, 270] on span "Create Google Docs" at bounding box center [108, 274] width 113 height 11
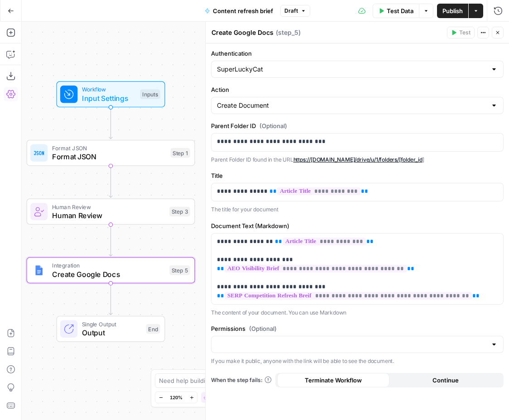
click at [497, 34] on icon "button" at bounding box center [497, 32] width 5 height 5
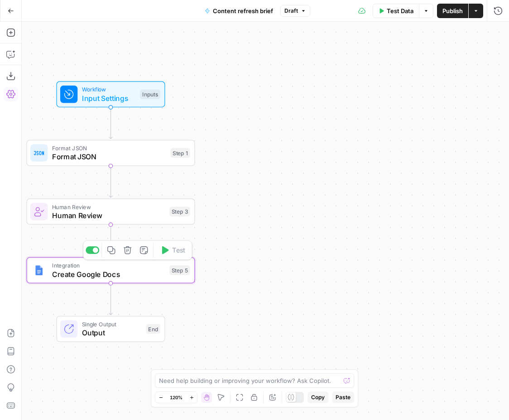
click at [163, 285] on div "Workflow Input Settings Inputs Format JSON Format JSON Step 1 Human Review Huma…" at bounding box center [265, 221] width 487 height 398
click at [145, 283] on div "Integration Create Google Docs Step 5 Copy step Delete step Add Note Test" at bounding box center [111, 270] width 168 height 26
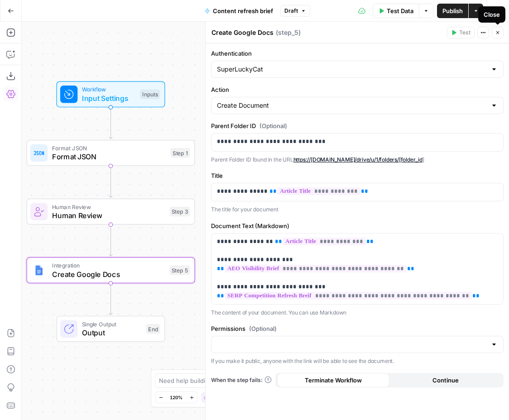
click at [498, 36] on button "Close" at bounding box center [497, 33] width 12 height 12
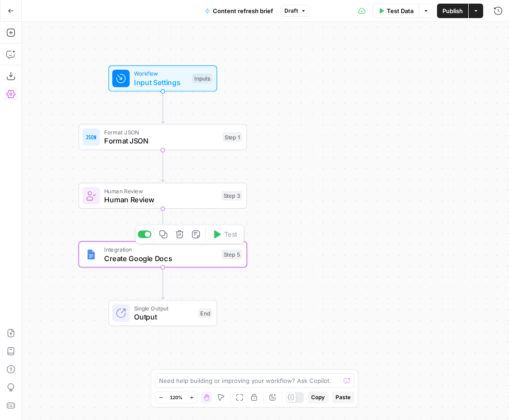
click at [200, 263] on span "Create Google Docs" at bounding box center [160, 258] width 113 height 11
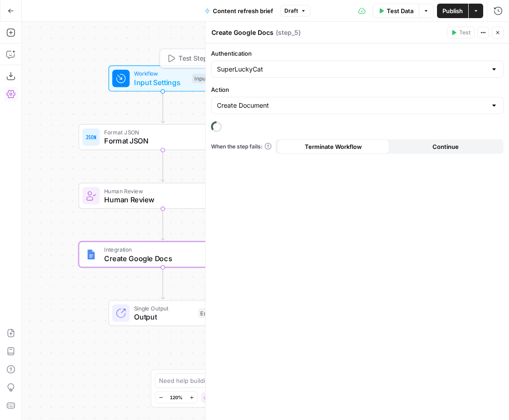
click at [180, 128] on span "Format JSON" at bounding box center [161, 132] width 114 height 9
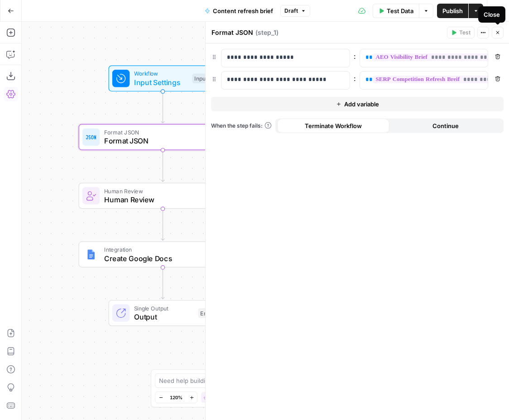
click at [497, 30] on icon "button" at bounding box center [497, 32] width 5 height 5
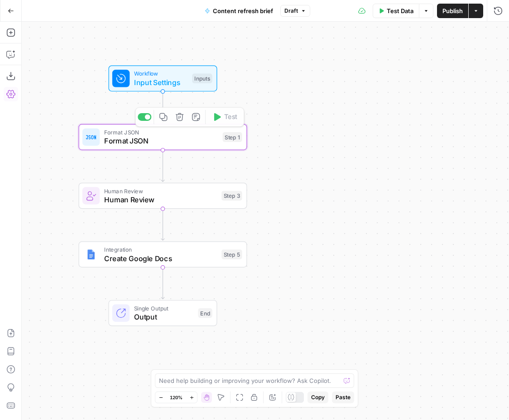
click at [172, 80] on span "Input Settings" at bounding box center [161, 82] width 54 height 11
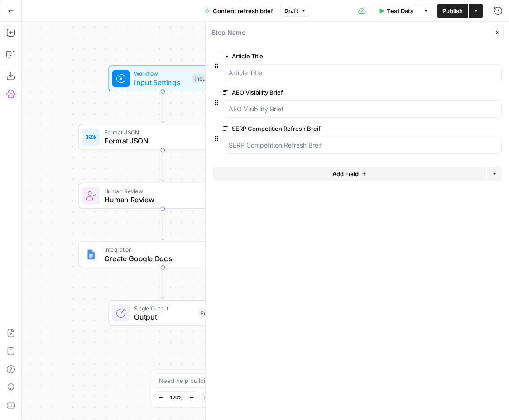
click at [497, 30] on icon "button" at bounding box center [497, 32] width 5 height 5
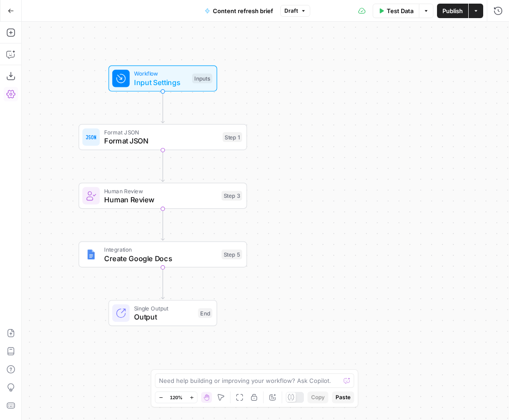
click at [188, 265] on div "Integration Create Google Docs Step 5" at bounding box center [163, 254] width 168 height 26
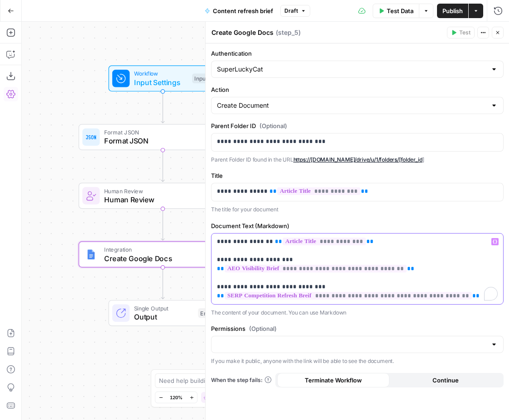
drag, startPoint x: 402, startPoint y: 267, endPoint x: 212, endPoint y: 272, distance: 190.1
click at [212, 272] on div "**********" at bounding box center [356, 269] width 291 height 71
click at [268, 276] on p "**********" at bounding box center [357, 268] width 281 height 63
click at [264, 271] on p "**********" at bounding box center [357, 268] width 281 height 63
click at [496, 242] on icon "button" at bounding box center [494, 241] width 5 height 4
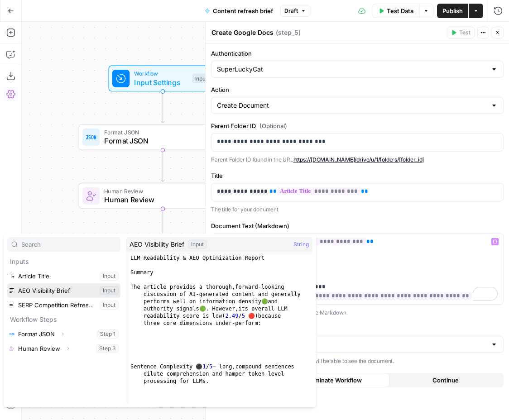
click at [63, 291] on button "Select variable AEO Visibility Brief" at bounding box center [63, 290] width 113 height 14
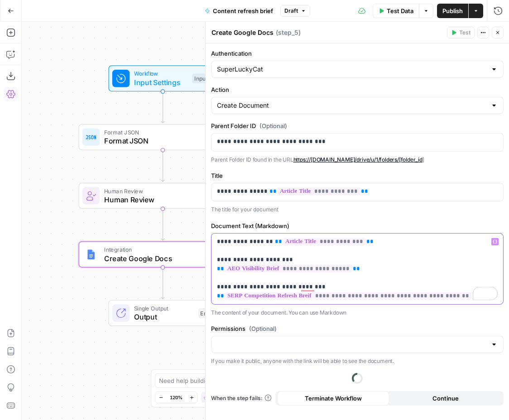
click at [467, 295] on p "**********" at bounding box center [357, 268] width 281 height 63
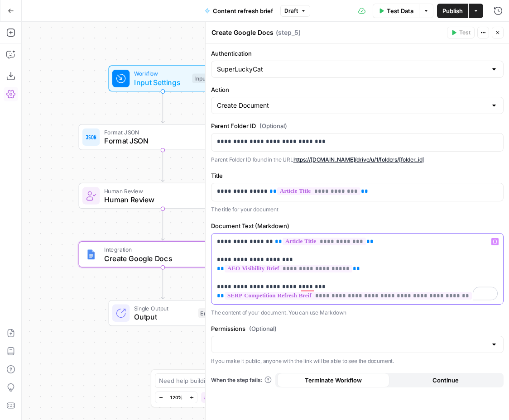
click at [467, 295] on p "**********" at bounding box center [357, 268] width 281 height 63
drag, startPoint x: 467, startPoint y: 296, endPoint x: 210, endPoint y: 299, distance: 257.1
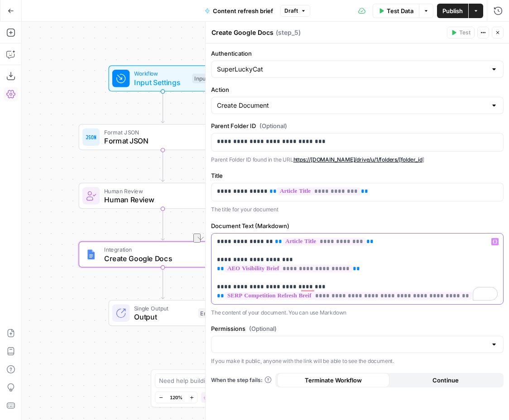
click at [211, 299] on div "**********" at bounding box center [357, 269] width 292 height 72
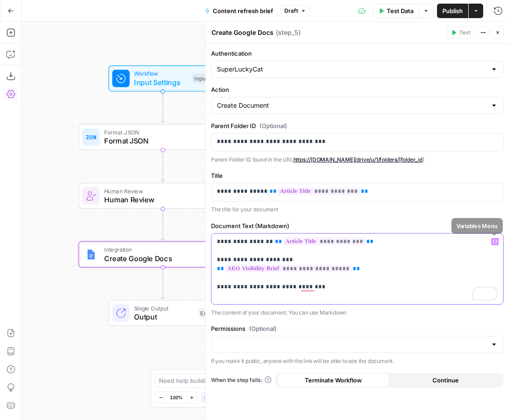
click at [494, 242] on icon "button" at bounding box center [494, 241] width 5 height 5
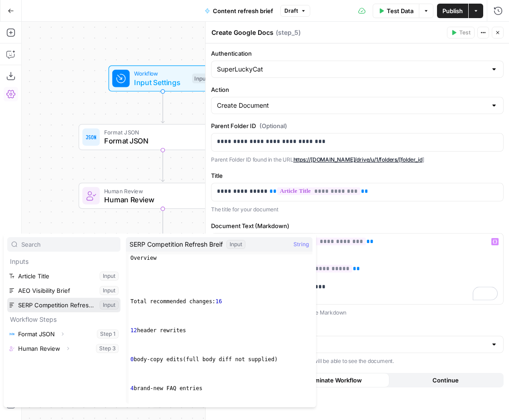
click at [72, 306] on button "Select variable SERP Competition Refresh Breif" at bounding box center [63, 305] width 113 height 14
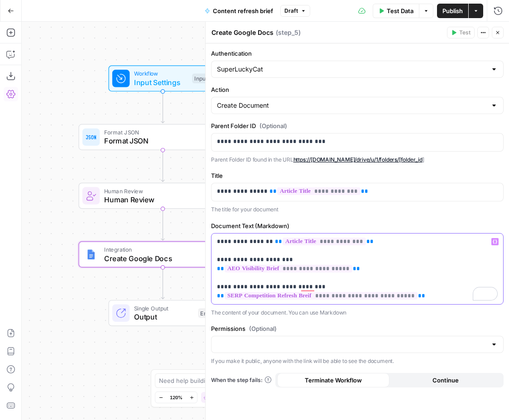
click at [360, 251] on p "**********" at bounding box center [357, 268] width 281 height 63
click at [366, 276] on p "**********" at bounding box center [357, 268] width 281 height 63
click at [428, 291] on p "**********" at bounding box center [357, 268] width 281 height 63
click at [497, 33] on icon "button" at bounding box center [497, 32] width 3 height 3
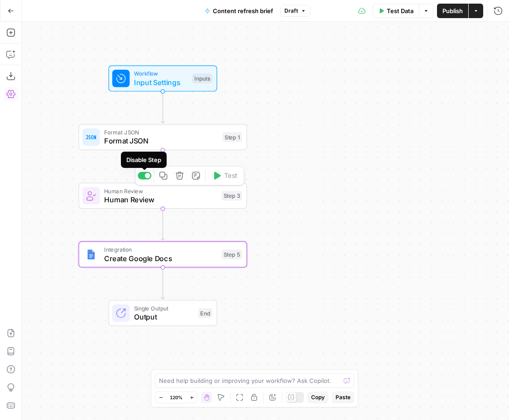
click at [145, 174] on div at bounding box center [147, 175] width 5 height 5
click at [146, 181] on div "Copy step Delete step Add Note Test" at bounding box center [189, 175] width 109 height 19
click at [146, 117] on div at bounding box center [147, 116] width 5 height 5
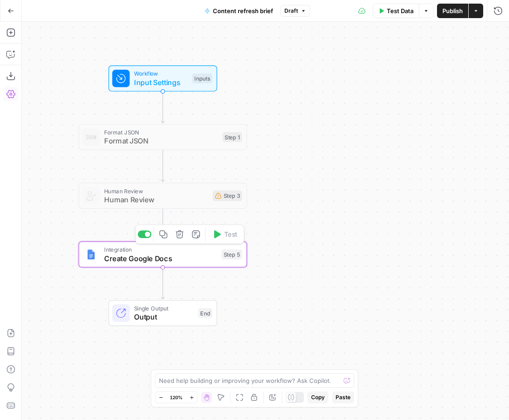
click at [202, 260] on span "Create Google Docs" at bounding box center [160, 258] width 113 height 11
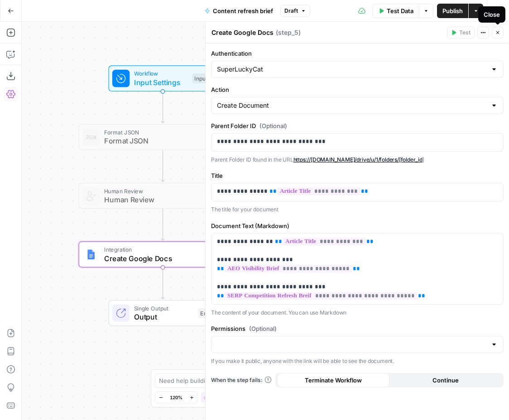
click at [499, 29] on button "Close" at bounding box center [497, 33] width 12 height 12
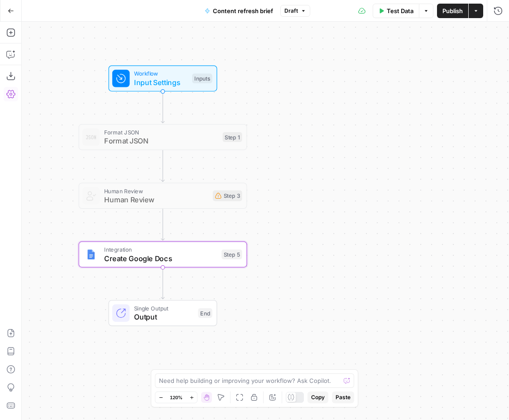
click at [451, 16] on button "Publish" at bounding box center [452, 11] width 31 height 14
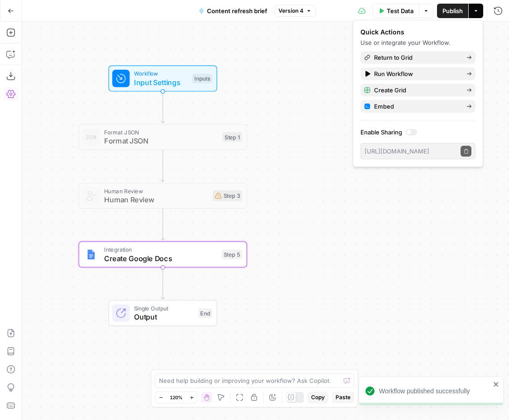
click at [302, 60] on div "Workflow Input Settings Inputs Format JSON Format JSON Step 1 Human Review Huma…" at bounding box center [265, 221] width 487 height 398
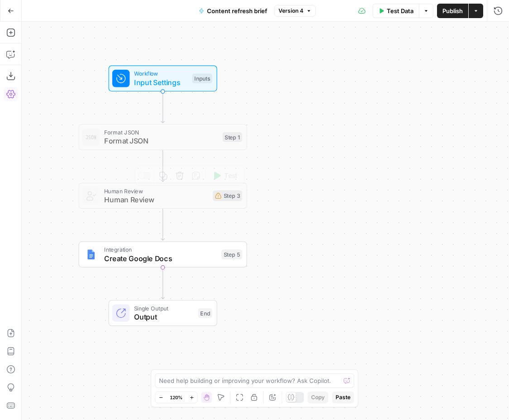
click at [170, 258] on span "Create Google Docs" at bounding box center [160, 258] width 113 height 11
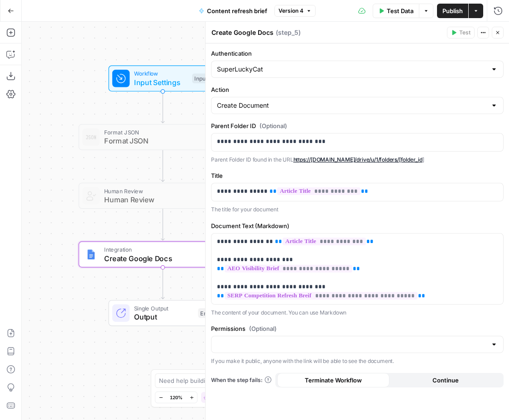
click at [307, 157] on link "https://drive.google.com/drive/u/1/folders/[folder_id" at bounding box center [357, 159] width 129 height 7
click at [278, 74] on div "SuperLuckyCat" at bounding box center [357, 69] width 292 height 17
click at [315, 34] on div "Create Google Docs Create Google Docs ( step_5 )" at bounding box center [327, 33] width 233 height 10
type input "SuperLuckyCat"
click at [287, 106] on input "Action" at bounding box center [352, 105] width 270 height 9
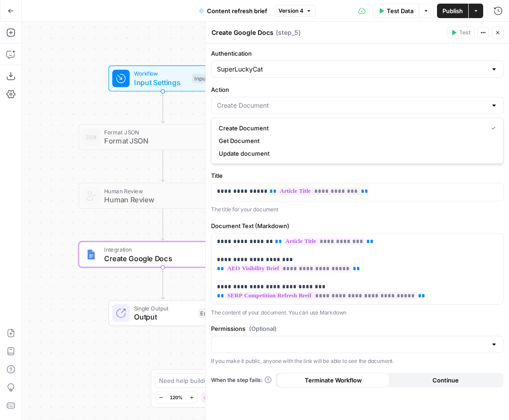
type input "Create Document"
click at [286, 85] on label "Action" at bounding box center [357, 89] width 292 height 9
click at [286, 101] on input "Create Document" at bounding box center [352, 105] width 270 height 9
type input "Create Document"
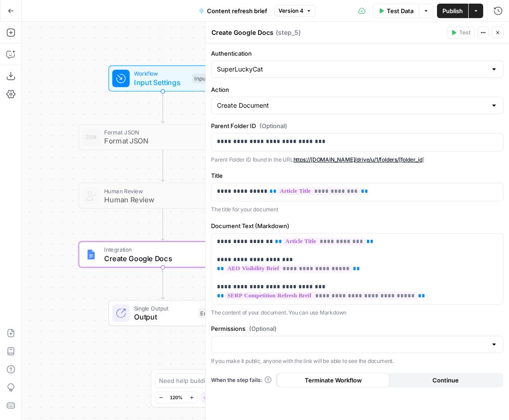
click at [286, 92] on label "Action" at bounding box center [357, 89] width 292 height 9
click at [286, 101] on input "Create Document" at bounding box center [352, 105] width 270 height 9
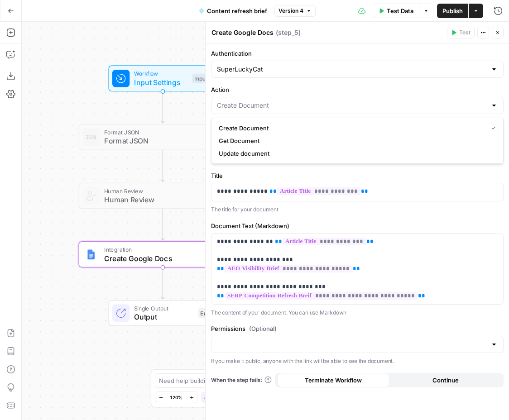
click at [308, 129] on span "Create Document" at bounding box center [351, 128] width 265 height 9
type input "Create Document"
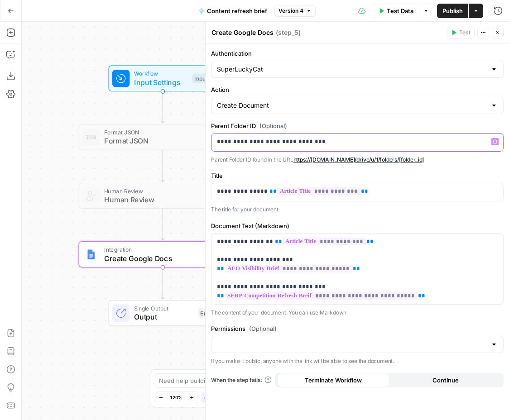
click at [252, 143] on p "**********" at bounding box center [357, 141] width 281 height 9
click at [327, 126] on label "Parent Folder ID (Optional)" at bounding box center [357, 125] width 292 height 9
click at [450, 11] on span "Publish" at bounding box center [452, 10] width 20 height 9
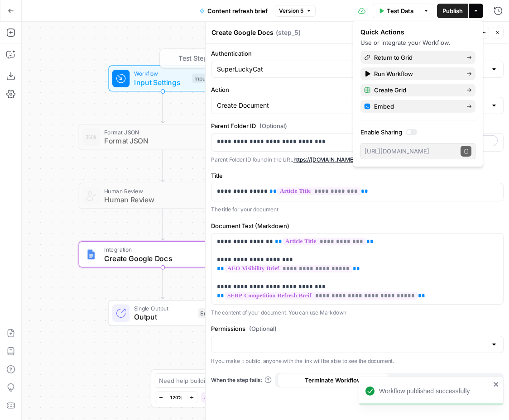
click at [138, 39] on div "Workflow Input Settings Inputs Test Step Format JSON Format JSON Step 1 Human R…" at bounding box center [265, 221] width 487 height 398
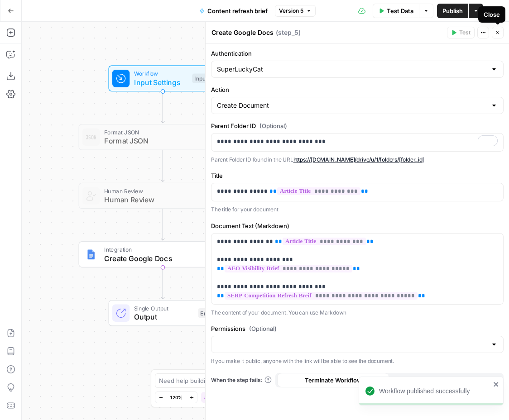
click at [497, 30] on icon "button" at bounding box center [497, 32] width 5 height 5
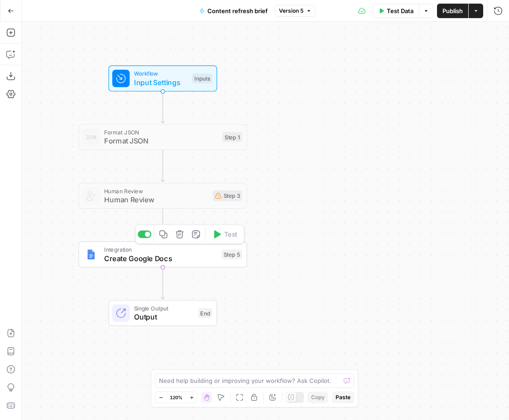
click at [145, 237] on div at bounding box center [145, 234] width 14 height 8
click at [147, 176] on div at bounding box center [145, 176] width 14 height 8
click at [146, 118] on div at bounding box center [145, 117] width 14 height 8
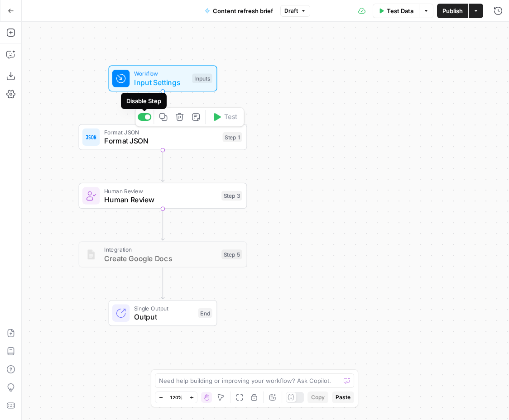
click at [148, 117] on div at bounding box center [147, 116] width 5 height 5
click at [184, 196] on span "Human Review" at bounding box center [156, 199] width 104 height 11
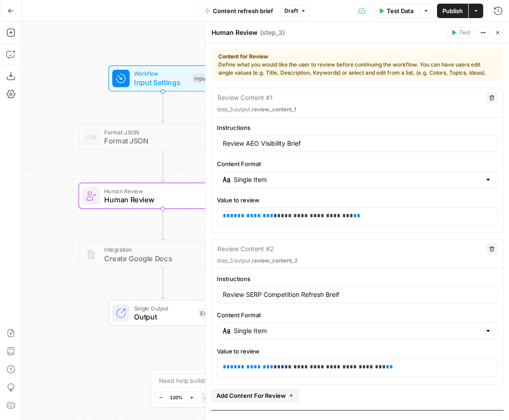
scroll to position [40, 0]
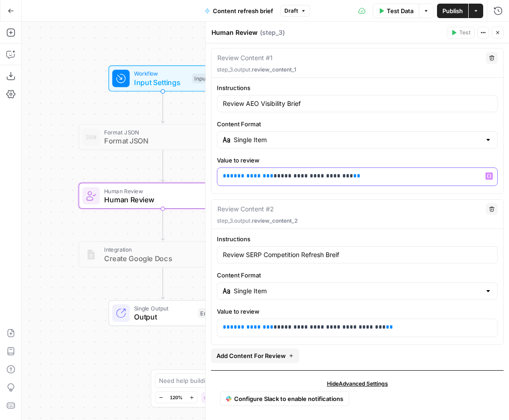
click at [348, 178] on p "**********" at bounding box center [357, 176] width 269 height 9
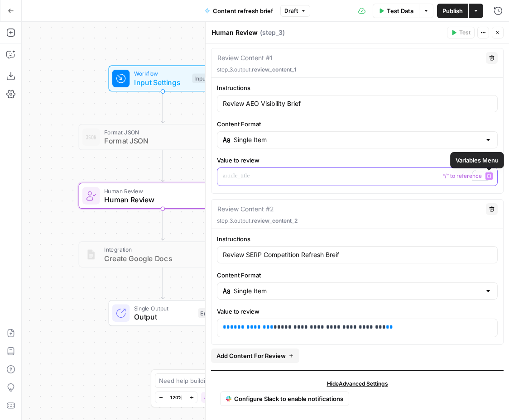
click at [488, 174] on icon "button" at bounding box center [488, 176] width 5 height 5
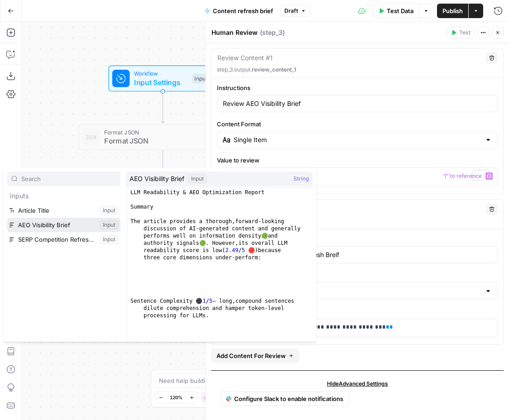
click at [69, 225] on button "Select variable AEO Visibility Brief" at bounding box center [63, 225] width 113 height 14
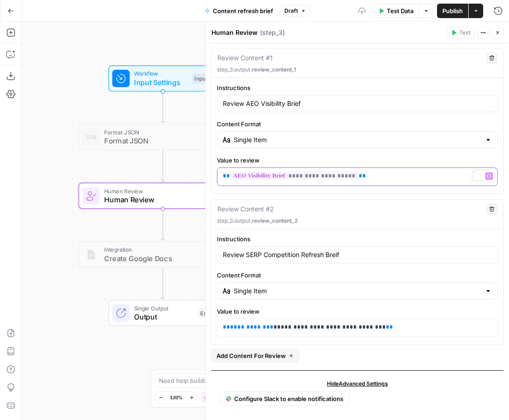
scroll to position [44, 0]
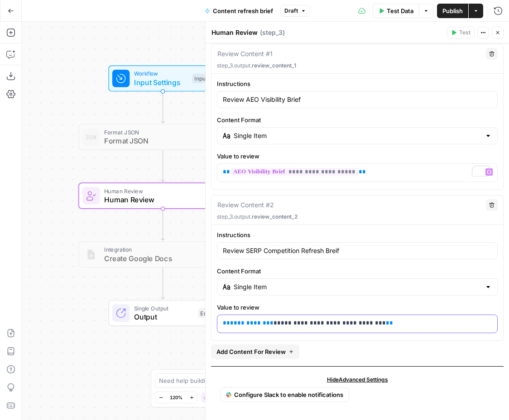
click at [393, 322] on p "**********" at bounding box center [357, 323] width 269 height 9
click at [488, 326] on button "Variables Menu" at bounding box center [488, 323] width 7 height 7
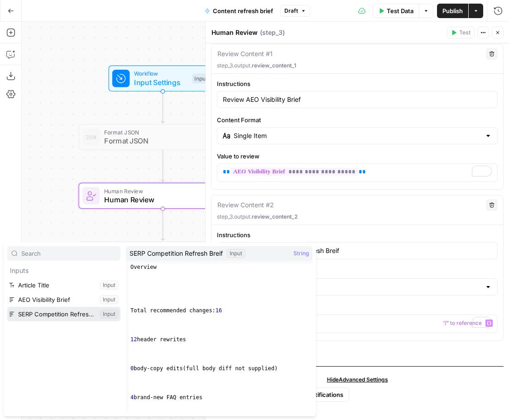
click at [70, 317] on button "Select variable SERP Competition Refresh Breif" at bounding box center [63, 314] width 113 height 14
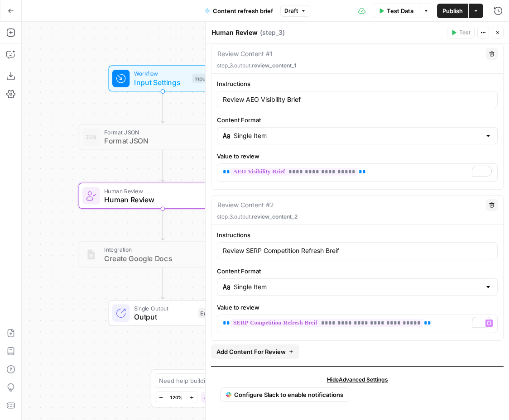
click at [85, 102] on div "Workflow Input Settings Inputs Format JSON Format JSON Step 1 Human Review Huma…" at bounding box center [265, 221] width 487 height 398
click at [499, 29] on button "Close" at bounding box center [497, 33] width 12 height 12
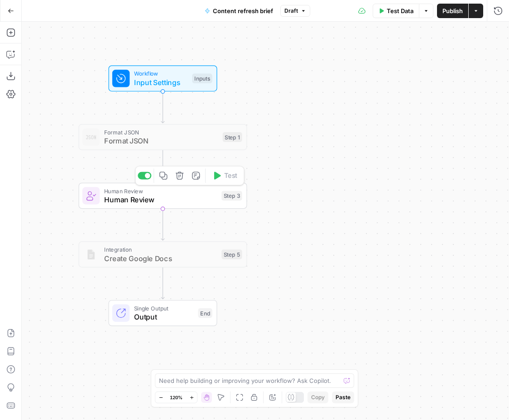
click at [205, 196] on span "Human Review" at bounding box center [160, 199] width 113 height 11
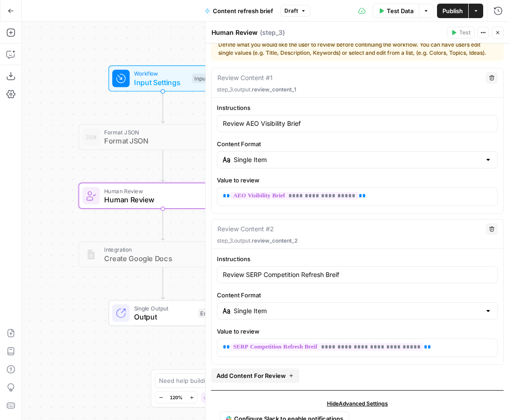
scroll to position [0, 0]
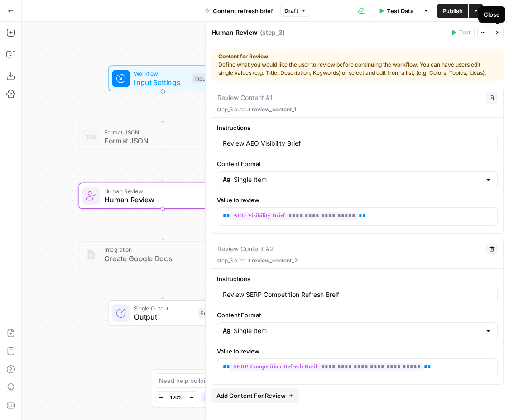
click at [496, 30] on icon "button" at bounding box center [497, 32] width 5 height 5
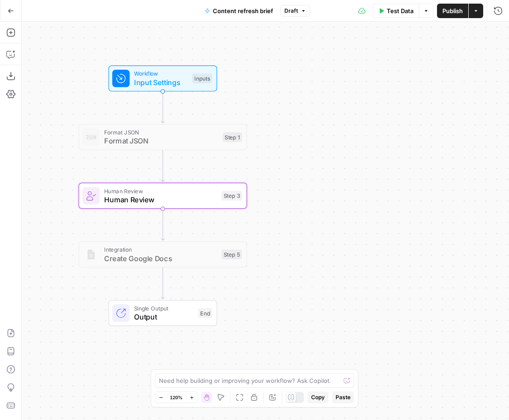
click at [453, 16] on button "Publish" at bounding box center [452, 11] width 31 height 14
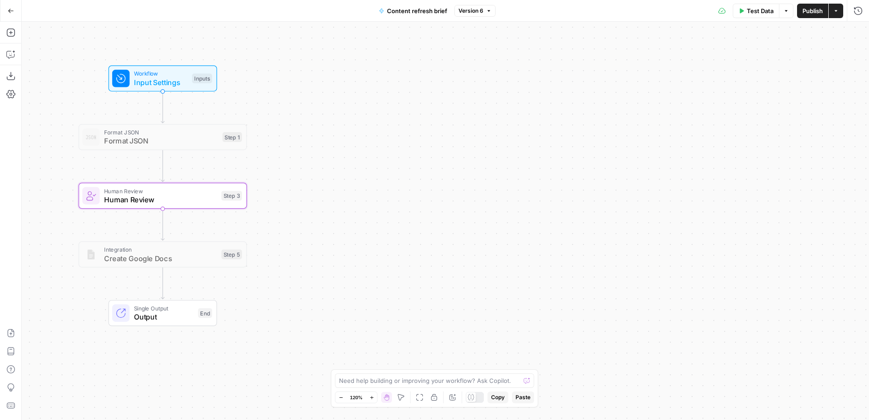
click at [177, 262] on span "Create Google Docs" at bounding box center [160, 258] width 113 height 11
click at [174, 139] on span "Format JSON" at bounding box center [161, 140] width 114 height 11
click at [173, 323] on div "Single Output Output End Switch to multiple outputs" at bounding box center [163, 313] width 109 height 26
click at [508, 32] on icon "button" at bounding box center [857, 32] width 3 height 3
click at [13, 31] on icon "button" at bounding box center [10, 32] width 9 height 9
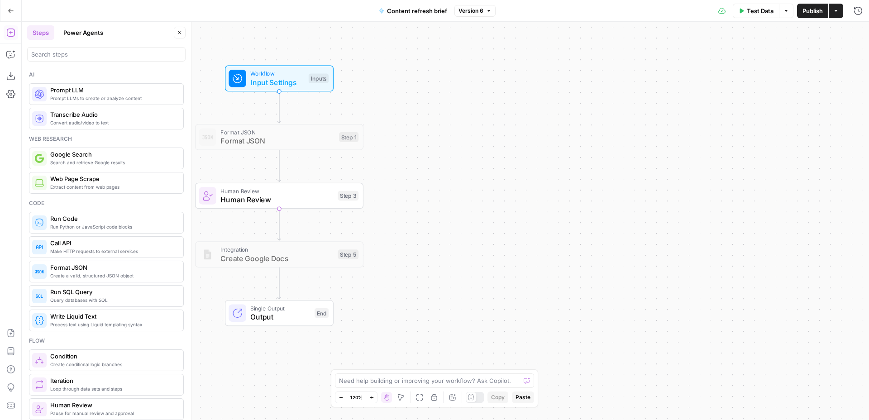
click at [180, 31] on icon "button" at bounding box center [179, 32] width 5 height 5
